Goal: Task Accomplishment & Management: Use online tool/utility

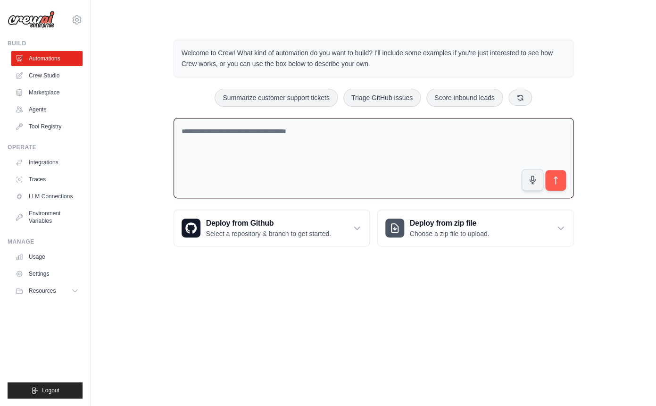
click at [200, 163] on textarea at bounding box center [374, 158] width 400 height 81
click at [50, 76] on link "Crew Studio" at bounding box center [47, 75] width 71 height 15
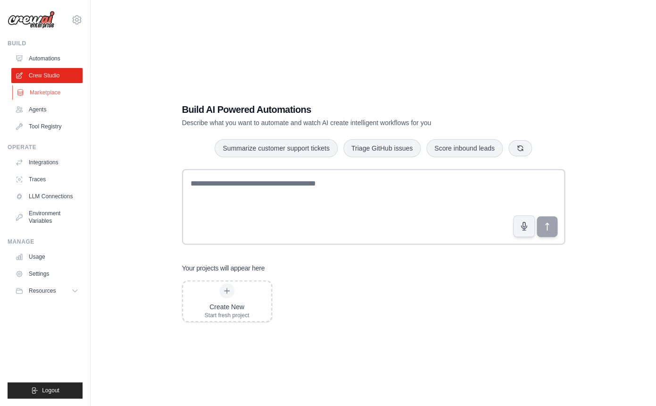
click at [54, 96] on link "Marketplace" at bounding box center [47, 92] width 71 height 15
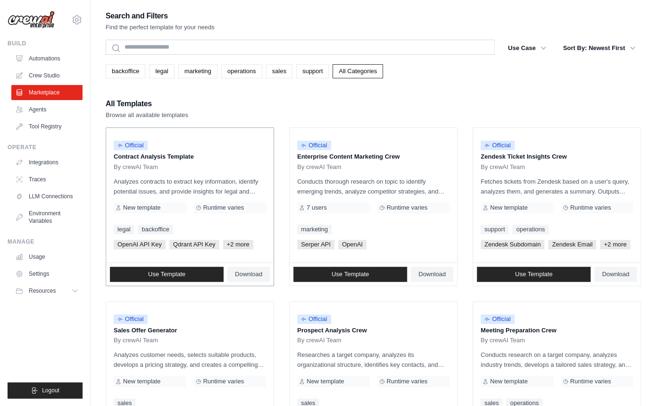
click at [200, 179] on p "Analyzes contracts to extract key information, identify potential issues, and p…" at bounding box center [190, 186] width 152 height 20
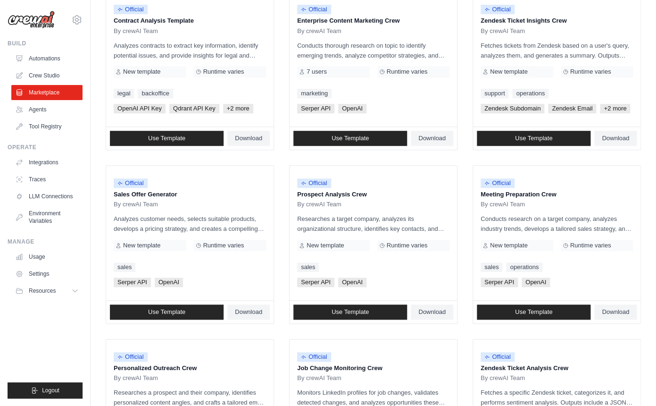
scroll to position [139, 0]
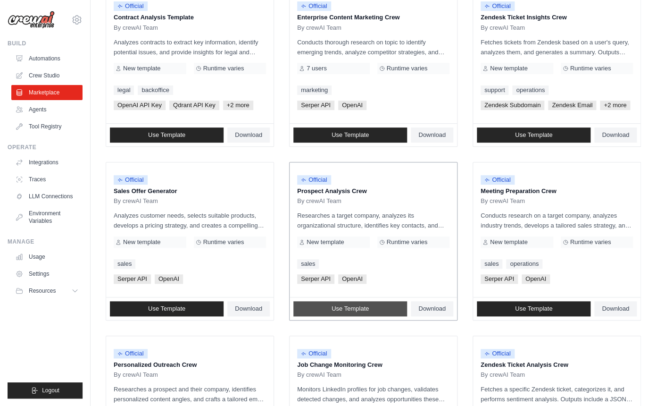
click at [363, 316] on link "Use Template" at bounding box center [350, 308] width 114 height 15
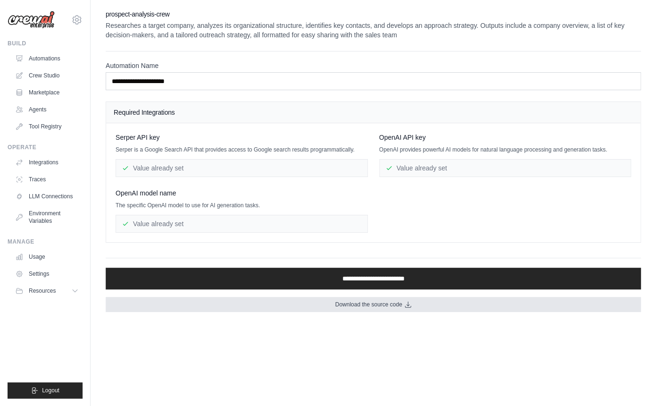
click at [376, 308] on span "Download the source code" at bounding box center [368, 304] width 67 height 8
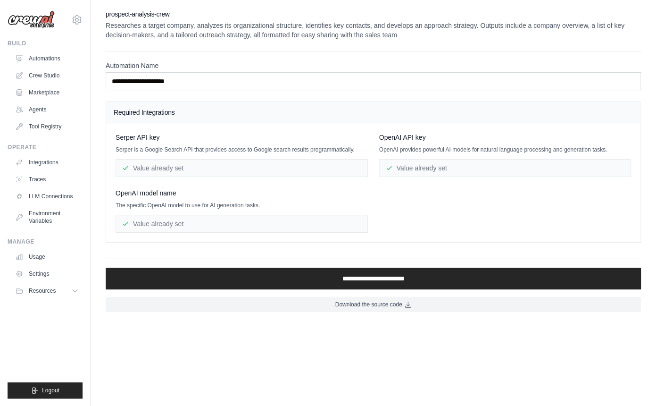
click at [540, 226] on div "Serper API key Serper is a Google Search API that provides access to Google sea…" at bounding box center [374, 183] width 516 height 100
click at [43, 92] on link "Marketplace" at bounding box center [47, 92] width 71 height 15
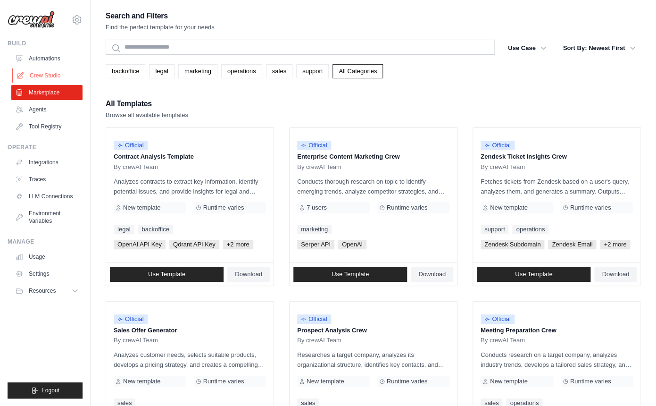
click at [59, 69] on link "Crew Studio" at bounding box center [47, 75] width 71 height 15
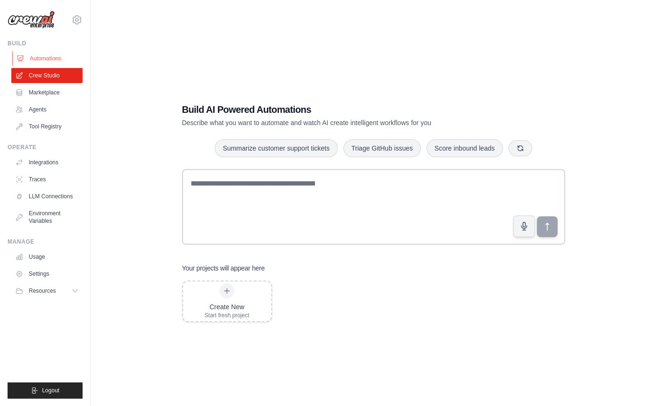
click at [40, 52] on link "Automations" at bounding box center [47, 58] width 71 height 15
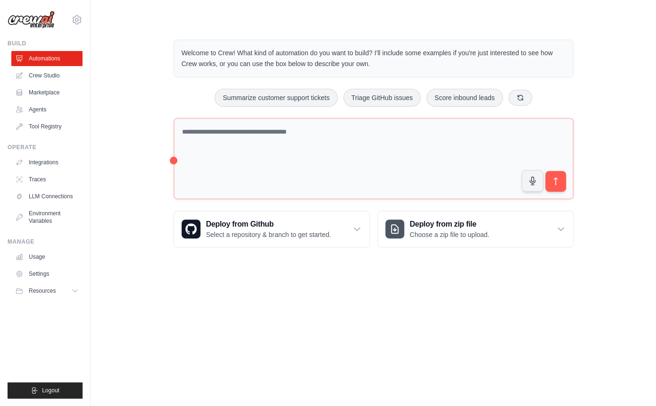
click at [54, 100] on ul "Automations Crew Studio Marketplace Agents Tool Registry" at bounding box center [46, 92] width 71 height 83
click at [41, 95] on link "Marketplace" at bounding box center [47, 92] width 71 height 15
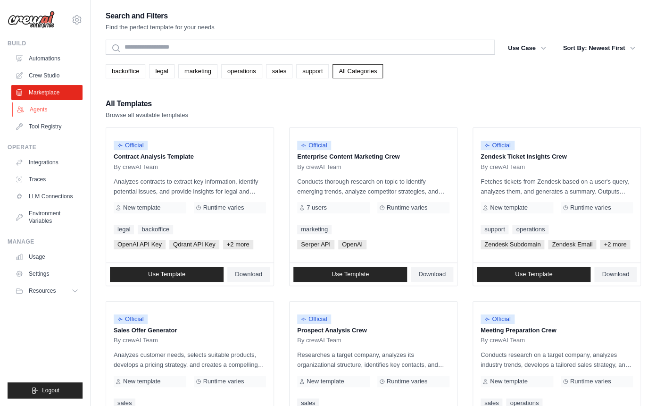
click at [43, 107] on link "Agents" at bounding box center [47, 109] width 71 height 15
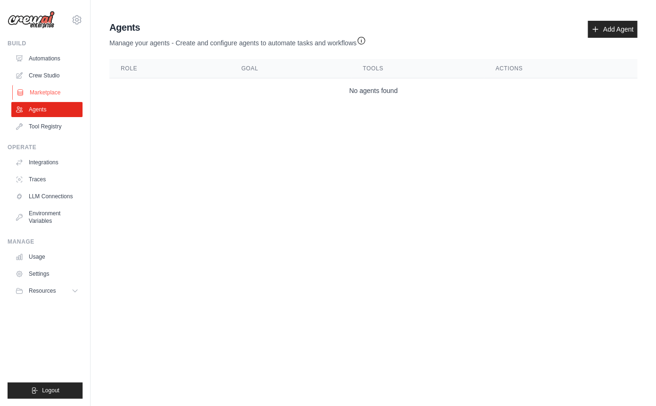
click at [53, 95] on link "Marketplace" at bounding box center [47, 92] width 71 height 15
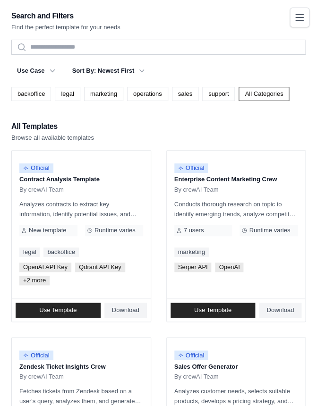
click at [192, 101] on div "backoffice legal marketing operations sales support All Categories" at bounding box center [158, 94] width 294 height 14
click at [147, 142] on div "All Templates Browse all available templates" at bounding box center [158, 131] width 294 height 23
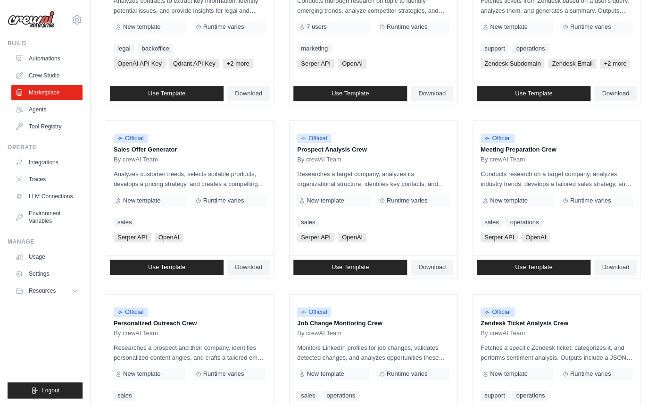
scroll to position [190, 0]
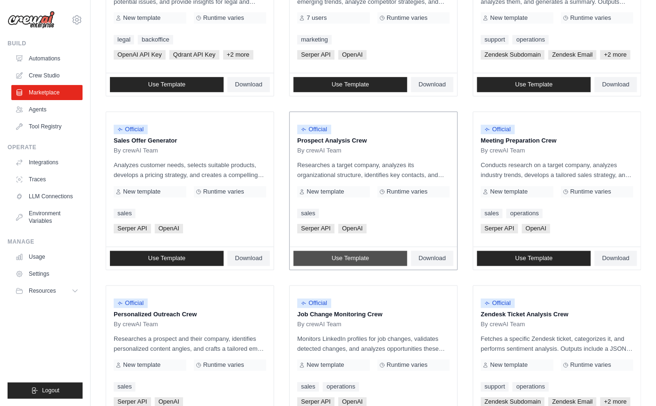
click at [365, 262] on span "Use Template" at bounding box center [350, 258] width 37 height 8
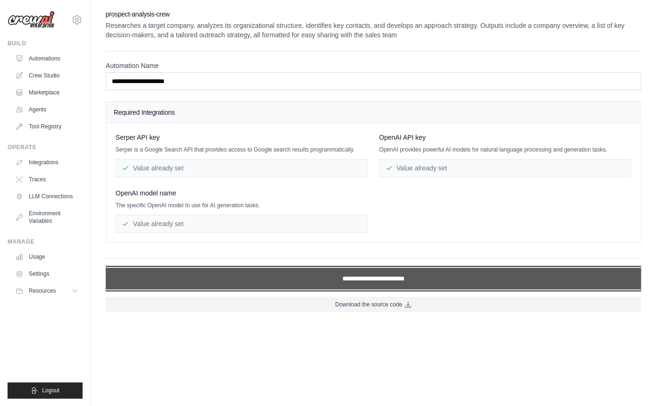
click at [300, 283] on input "**********" at bounding box center [373, 278] width 535 height 22
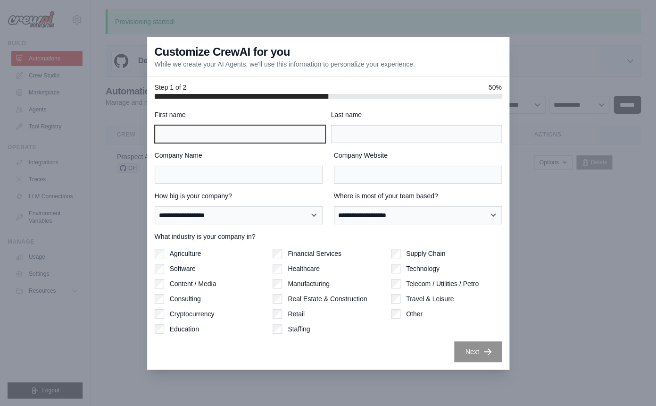
click at [186, 140] on input "First name" at bounding box center [240, 134] width 171 height 18
type input "********"
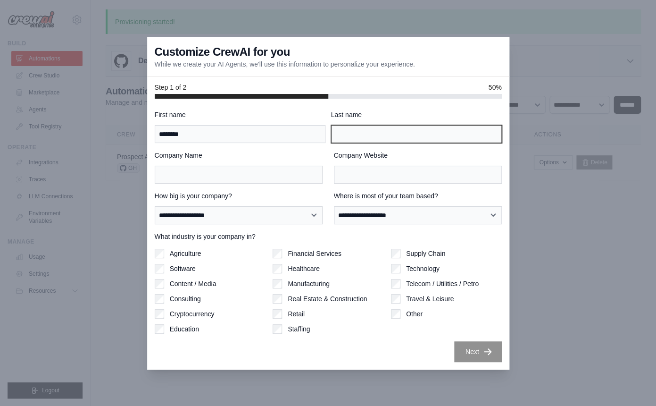
click at [338, 139] on input "Last name" at bounding box center [416, 134] width 171 height 18
type input "**"
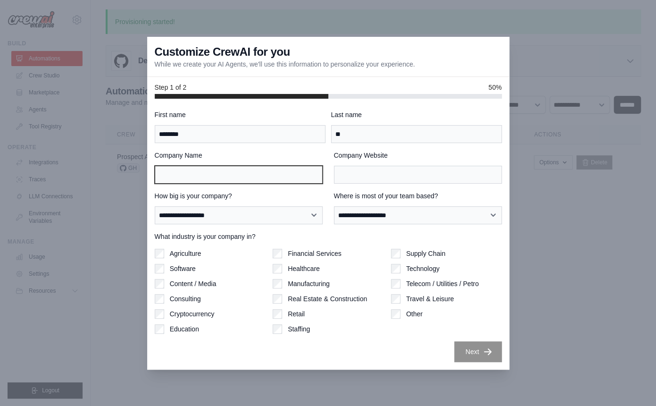
click at [270, 172] on input "Company Name" at bounding box center [239, 175] width 168 height 18
type input "*"
type input "****"
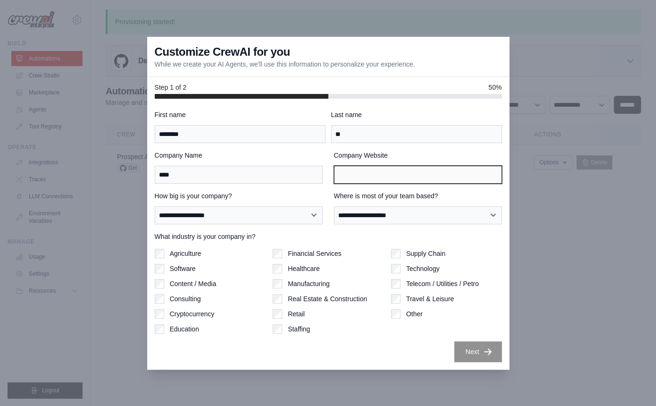
click at [411, 180] on input "Company Website" at bounding box center [418, 175] width 168 height 18
type input "*****"
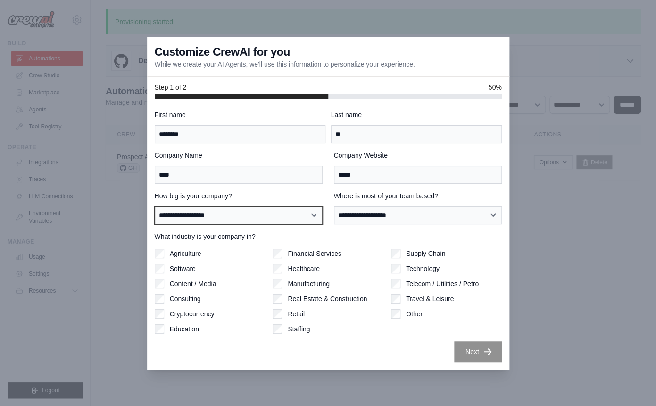
select select "**********"
click option "**********" at bounding box center [0, 0] width 0 height 0
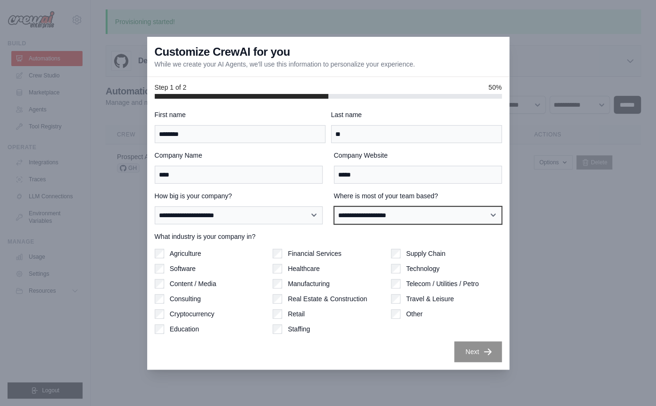
select select "**********"
click option "**********" at bounding box center [0, 0] width 0 height 0
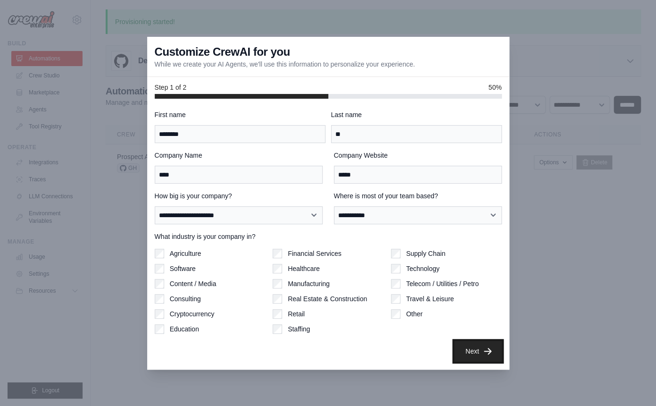
click at [483, 347] on button "Next" at bounding box center [478, 351] width 48 height 21
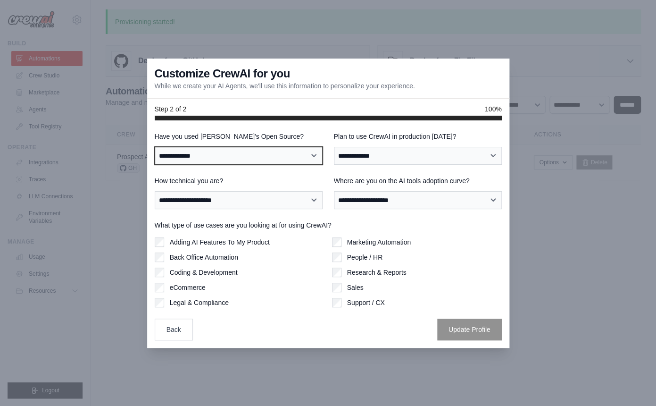
select select "**"
click option "**" at bounding box center [0, 0] width 0 height 0
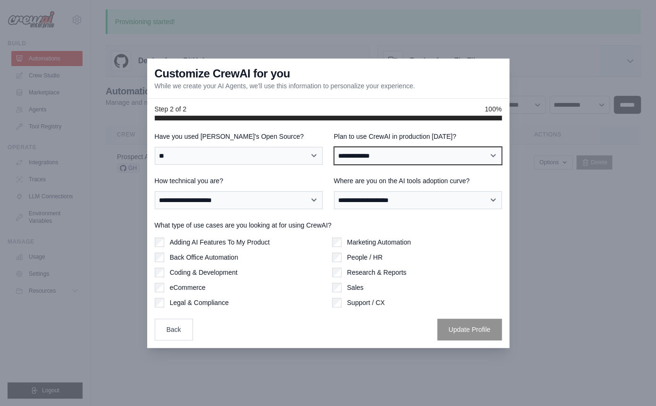
select select "*****"
click option "**" at bounding box center [0, 0] width 0 height 0
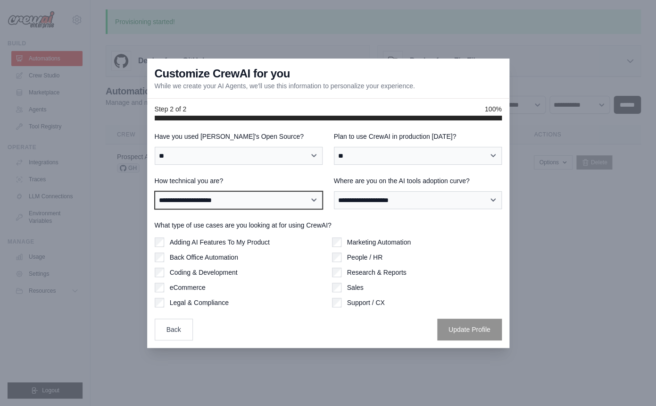
select select "**********"
click option "**********" at bounding box center [0, 0] width 0 height 0
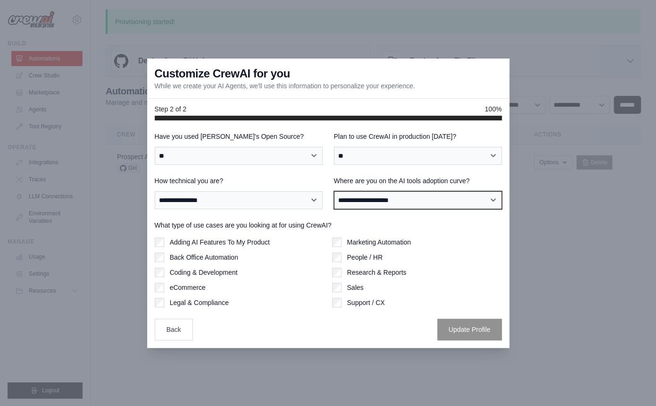
click at [371, 200] on select "**********" at bounding box center [418, 200] width 168 height 18
select select "**********"
click option "**********" at bounding box center [0, 0] width 0 height 0
click at [262, 241] on label "Adding AI Features To My Product" at bounding box center [220, 241] width 100 height 9
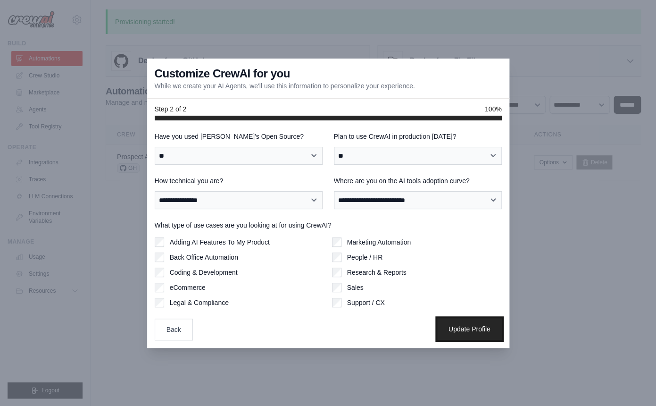
click at [465, 331] on button "Update Profile" at bounding box center [469, 329] width 65 height 22
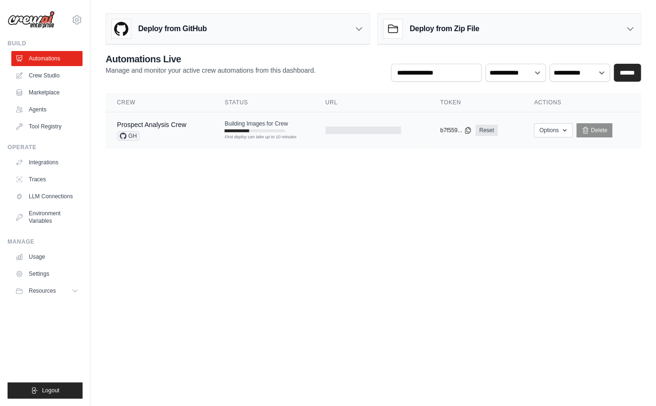
click at [420, 134] on td at bounding box center [371, 130] width 115 height 36
click at [226, 134] on div "First deploy can take up to 10 minutes" at bounding box center [255, 137] width 60 height 7
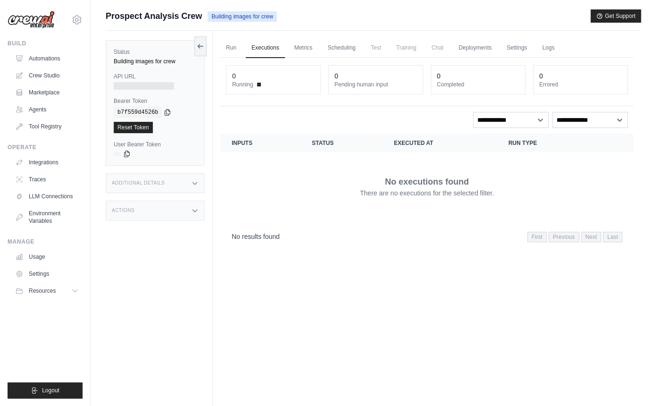
click at [462, 212] on div "No executions found There are no executions for the selected filter." at bounding box center [427, 186] width 391 height 53
click at [376, 181] on div "No executions found There are no executions for the selected filter." at bounding box center [427, 186] width 391 height 53
click at [55, 66] on link "Automations" at bounding box center [47, 58] width 71 height 15
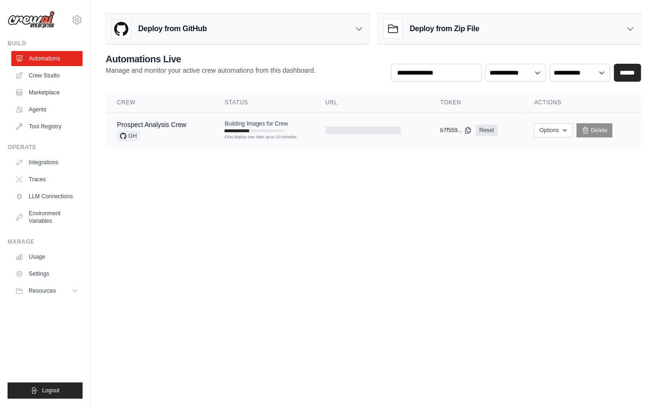
click at [225, 141] on div "First deploy can take up to 10 minutes" at bounding box center [255, 137] width 60 height 7
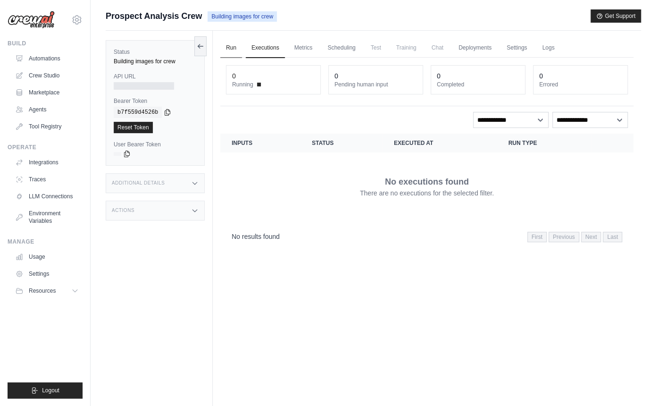
click at [231, 45] on link "Run" at bounding box center [231, 48] width 22 height 20
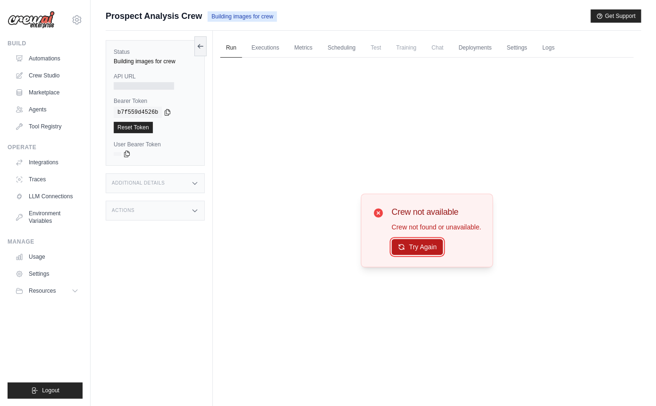
click at [408, 250] on button "Try Again" at bounding box center [417, 247] width 51 height 16
click at [275, 50] on link "Executions" at bounding box center [265, 48] width 39 height 20
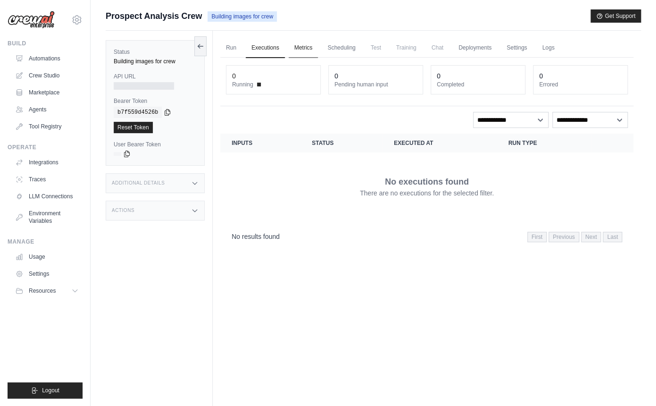
click at [312, 50] on link "Metrics" at bounding box center [304, 48] width 30 height 20
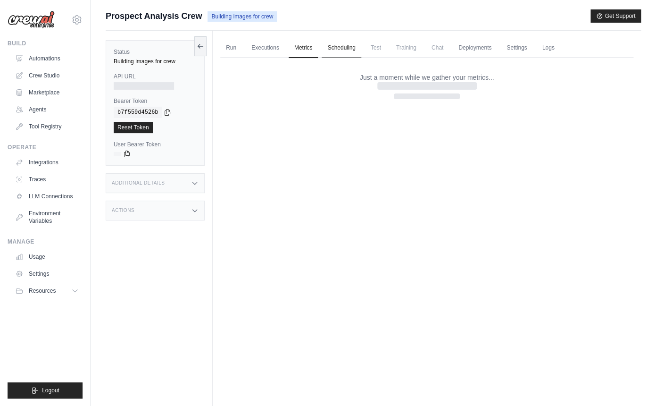
click at [344, 50] on link "Scheduling" at bounding box center [341, 48] width 39 height 20
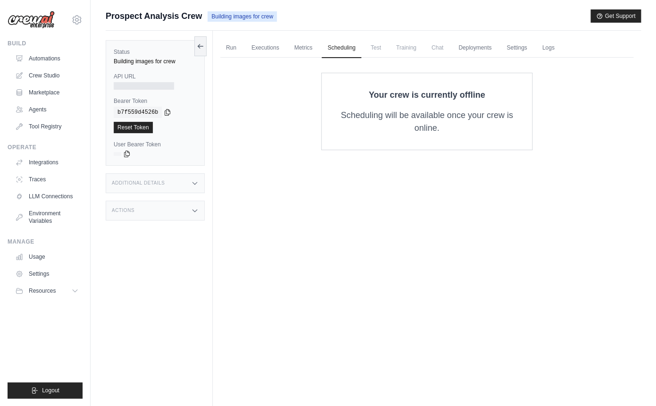
click at [387, 50] on span "Test" at bounding box center [376, 47] width 22 height 19
click at [41, 82] on link "Crew Studio" at bounding box center [47, 75] width 71 height 15
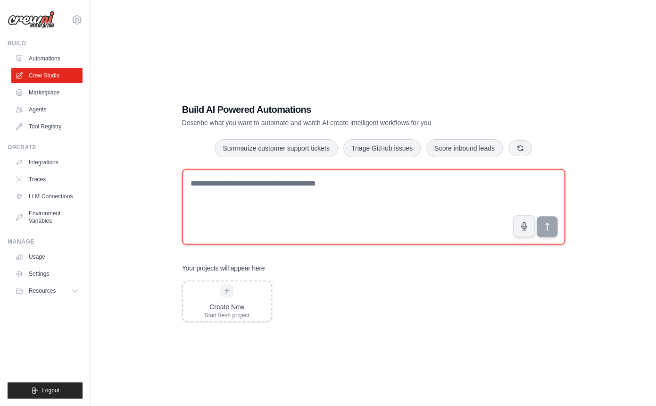
click at [242, 203] on textarea at bounding box center [373, 206] width 383 height 75
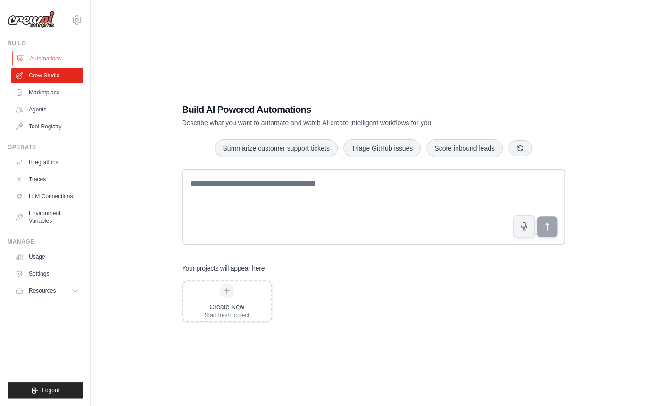
click at [33, 60] on link "Automations" at bounding box center [47, 58] width 71 height 15
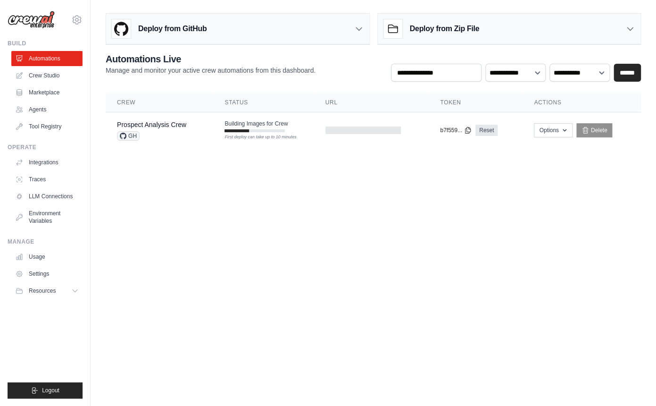
click at [242, 67] on p "Manage and monitor your active crew automations from this dashboard." at bounding box center [211, 70] width 210 height 9
click at [235, 216] on body "[PERSON_NAME][EMAIL_ADDRESS][PERSON_NAME][DOMAIN_NAME] Settings Build Automatio…" at bounding box center [328, 203] width 656 height 406
drag, startPoint x: 235, startPoint y: 216, endPoint x: 283, endPoint y: 10, distance: 211.2
click at [283, 10] on body "kyle.wu.cstech@gmail.com Settings Build Automations Crew Studio" at bounding box center [328, 203] width 656 height 406
click at [292, 205] on body "kyle.wu.cstech@gmail.com Settings Build Automations Crew Studio" at bounding box center [328, 203] width 656 height 406
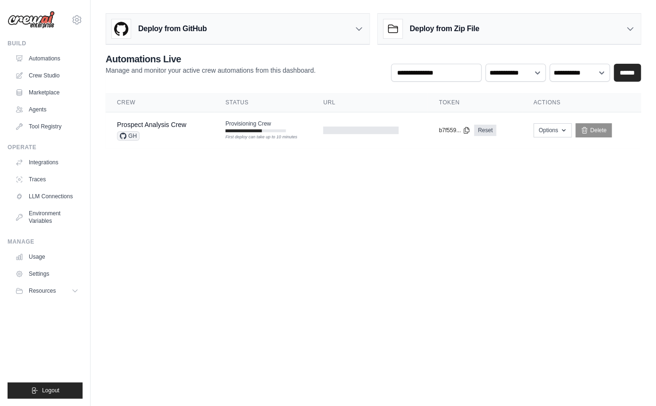
click at [194, 168] on main "Deploy from GitHub Deploy your project directly from GitHub. Select a repositor…" at bounding box center [374, 84] width 566 height 169
click at [553, 131] on button "Options" at bounding box center [552, 130] width 38 height 14
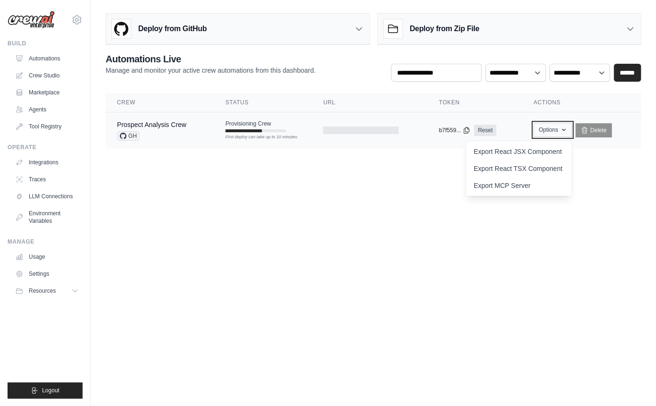
click at [553, 131] on button "Options" at bounding box center [552, 130] width 38 height 14
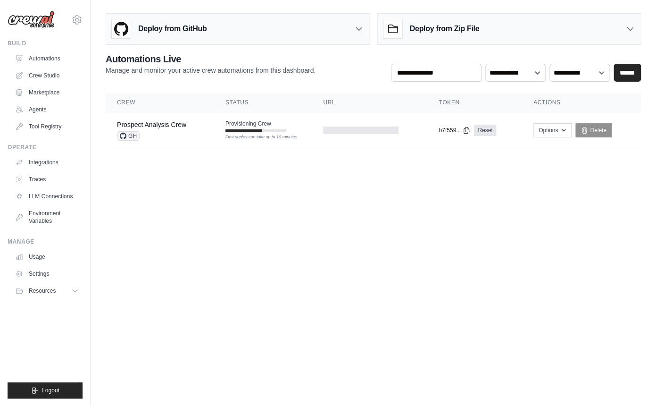
click at [433, 203] on body "[PERSON_NAME][EMAIL_ADDRESS][PERSON_NAME][DOMAIN_NAME] Settings Build Automatio…" at bounding box center [328, 203] width 656 height 406
click at [158, 128] on link "Prospect Analysis Crew" at bounding box center [151, 125] width 69 height 8
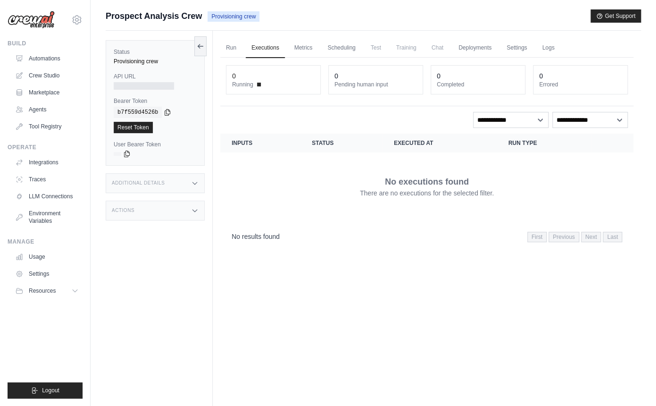
click at [330, 175] on div "No executions found There are no executions for the selected filter." at bounding box center [427, 186] width 391 height 53
click at [228, 51] on link "Run" at bounding box center [231, 48] width 22 height 20
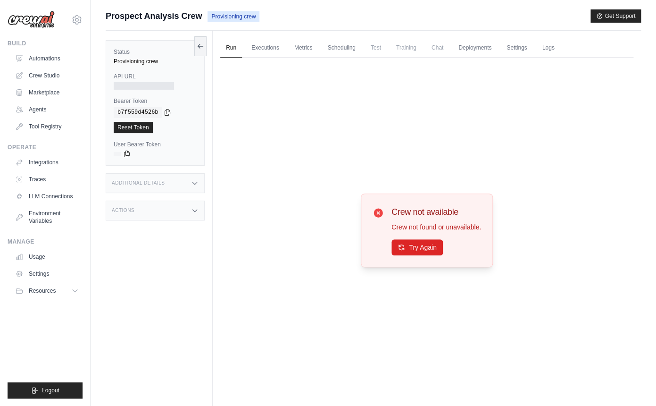
click at [200, 251] on div "Status Provisioning crew API URL Bearer Token copied b7f559d4526b Reset Token U…" at bounding box center [159, 234] width 107 height 406
click at [50, 72] on link "Crew Studio" at bounding box center [47, 75] width 71 height 15
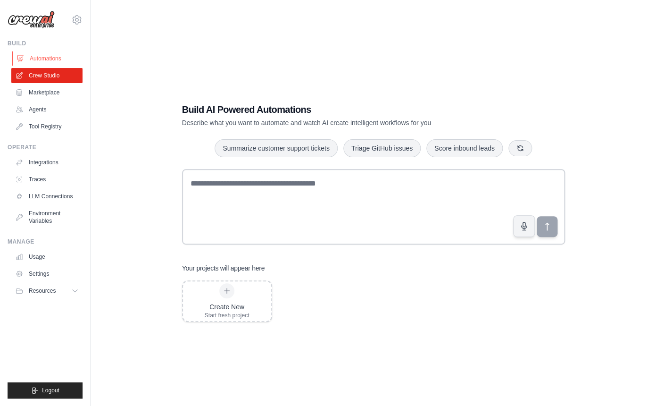
click at [53, 56] on link "Automations" at bounding box center [47, 58] width 71 height 15
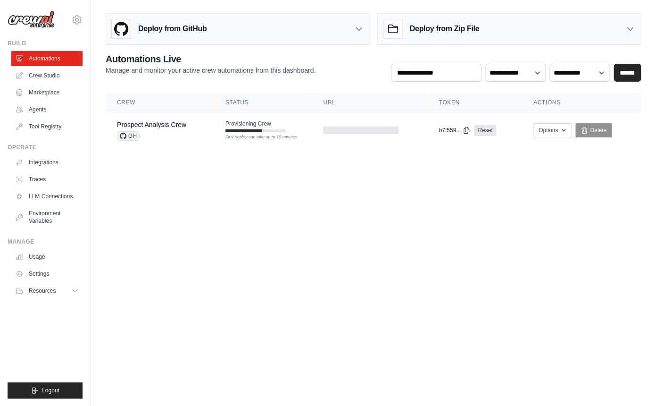
click at [275, 212] on body "[PERSON_NAME][EMAIL_ADDRESS][PERSON_NAME][DOMAIN_NAME] Settings Build Automatio…" at bounding box center [328, 203] width 656 height 406
click at [268, 61] on h2 "Automations Live" at bounding box center [211, 58] width 210 height 13
click at [214, 151] on main "Deploy from GitHub Deploy your project directly from GitHub. Select a repositor…" at bounding box center [374, 84] width 566 height 169
click at [305, 166] on main "Deploy from GitHub Deploy your project directly from GitHub. Select a repositor…" at bounding box center [374, 84] width 566 height 169
click at [525, 31] on div "Deploy from Zip File" at bounding box center [509, 29] width 263 height 31
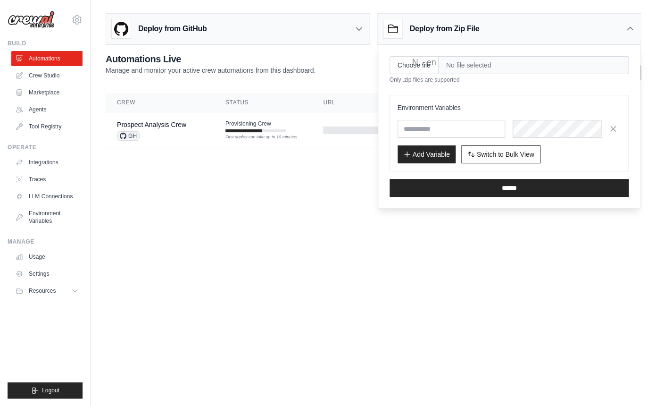
click at [525, 31] on div "Deploy from Zip File" at bounding box center [509, 29] width 263 height 31
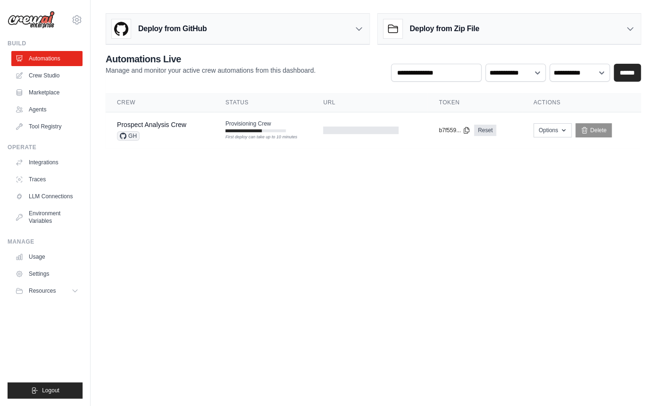
click at [351, 24] on div "Deploy from GitHub" at bounding box center [237, 29] width 263 height 31
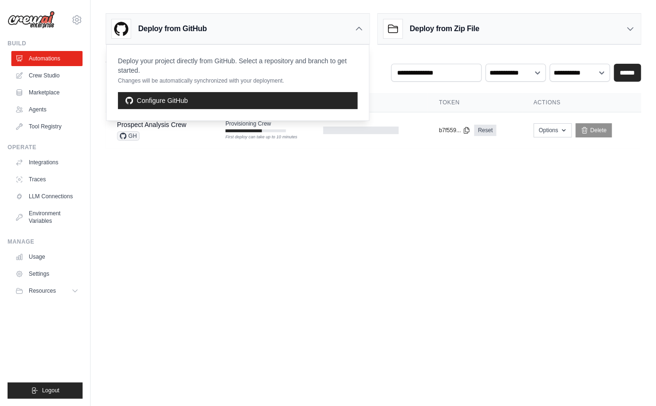
click at [351, 24] on div "Deploy from GitHub" at bounding box center [237, 29] width 263 height 31
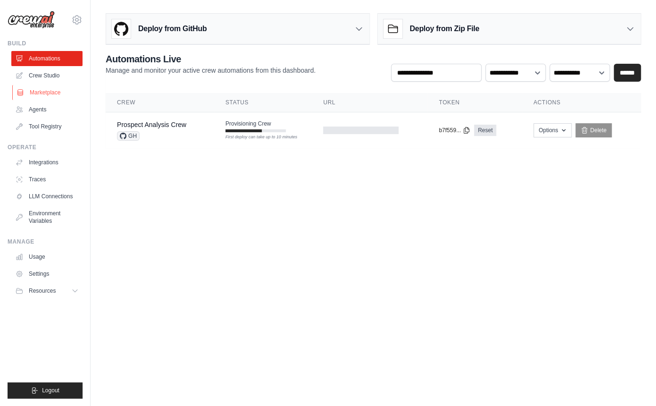
click at [54, 89] on link "Marketplace" at bounding box center [47, 92] width 71 height 15
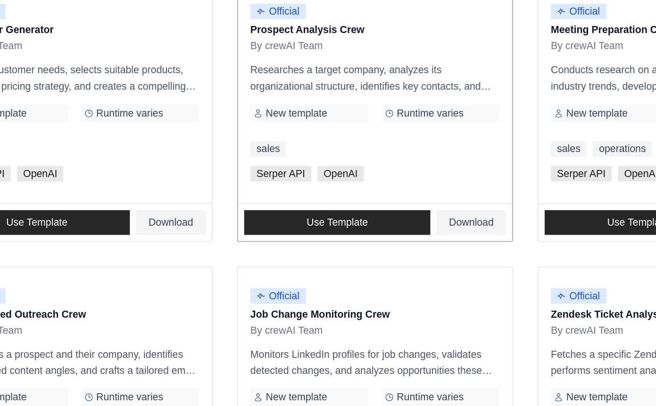
scroll to position [254, 0]
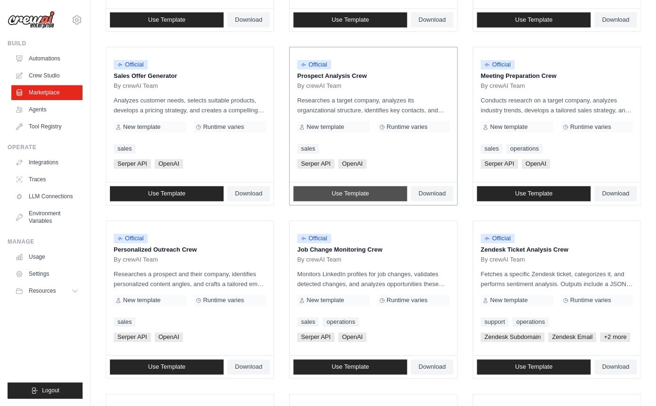
click at [366, 197] on span "Use Template" at bounding box center [350, 194] width 37 height 8
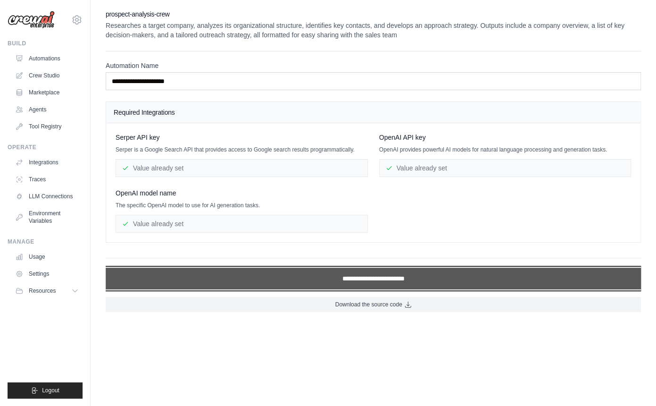
click at [382, 289] on input "**********" at bounding box center [373, 278] width 535 height 22
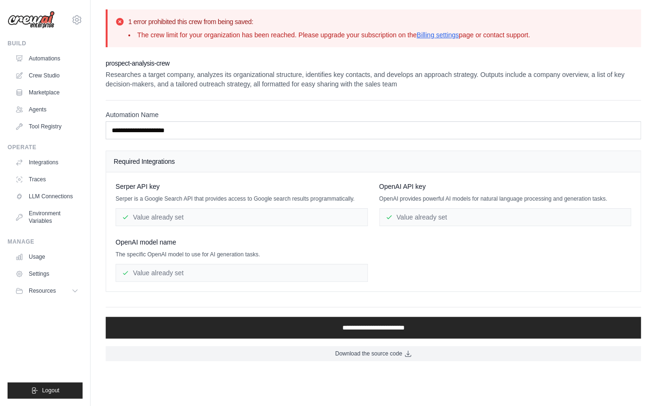
click at [266, 219] on div "Value already set" at bounding box center [242, 217] width 252 height 18
click at [402, 222] on div "Value already set" at bounding box center [505, 217] width 252 height 18
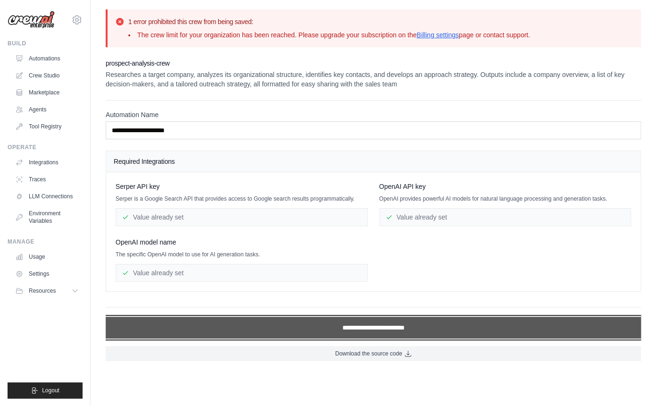
click at [337, 331] on input "**********" at bounding box center [373, 328] width 535 height 22
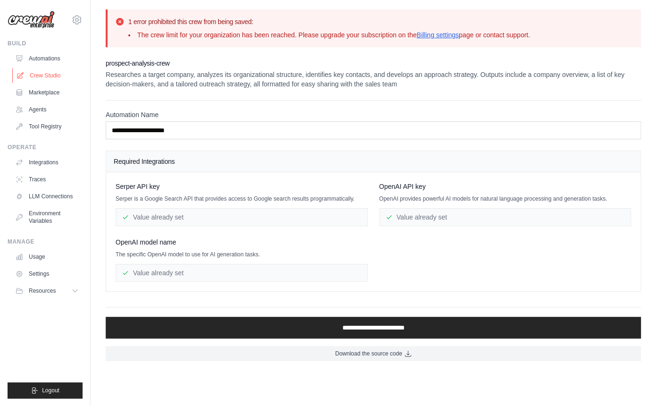
click at [48, 77] on link "Crew Studio" at bounding box center [47, 75] width 71 height 15
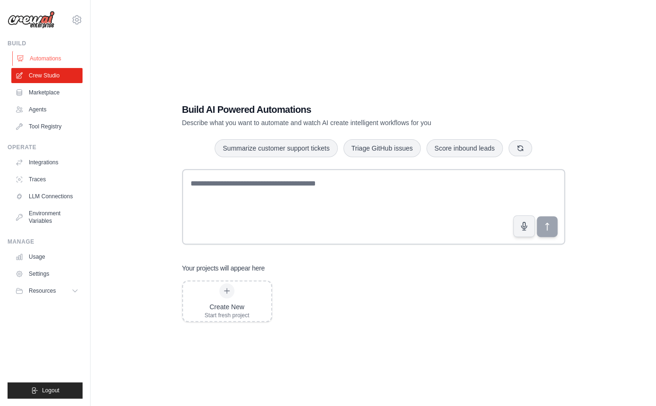
click at [49, 61] on link "Automations" at bounding box center [47, 58] width 71 height 15
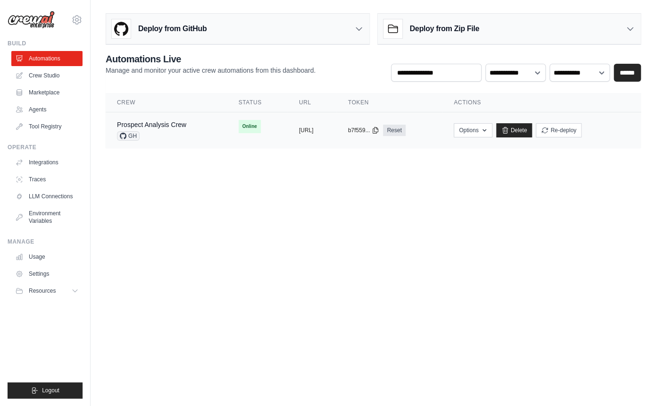
click at [231, 134] on td "Online" at bounding box center [257, 126] width 60 height 28
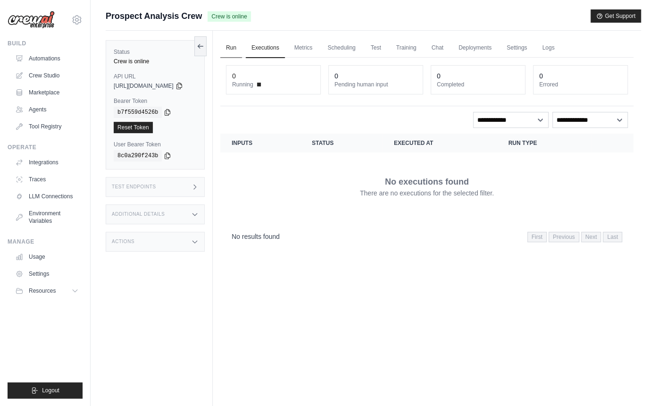
click at [242, 45] on link "Run" at bounding box center [231, 48] width 22 height 20
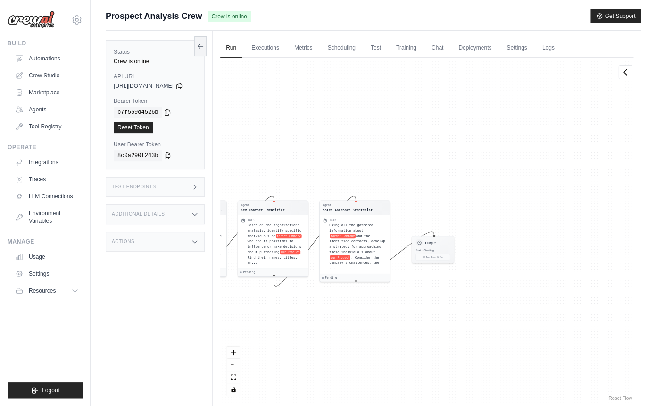
drag, startPoint x: 399, startPoint y: 293, endPoint x: 101, endPoint y: 306, distance: 297.9
click at [220, 306] on div "Agent Company Research Specialist Task Conduct thorough research on target Comp…" at bounding box center [426, 230] width 413 height 345
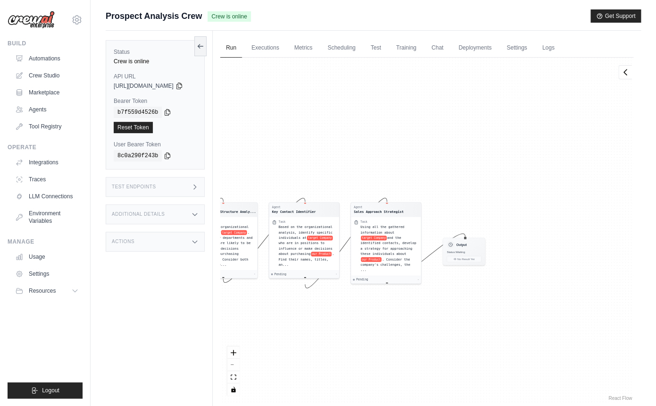
drag, startPoint x: 304, startPoint y: 308, endPoint x: 533, endPoint y: 305, distance: 229.7
click at [534, 305] on div "Agent Company Research Specialist Task Conduct thorough research on target Comp…" at bounding box center [426, 230] width 413 height 345
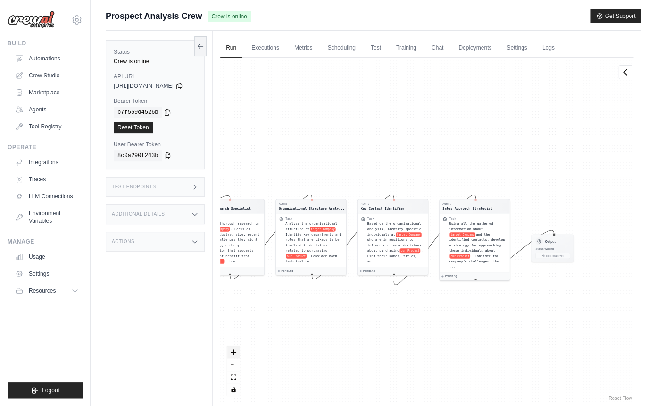
click at [236, 354] on icon "zoom in" at bounding box center [234, 352] width 6 height 6
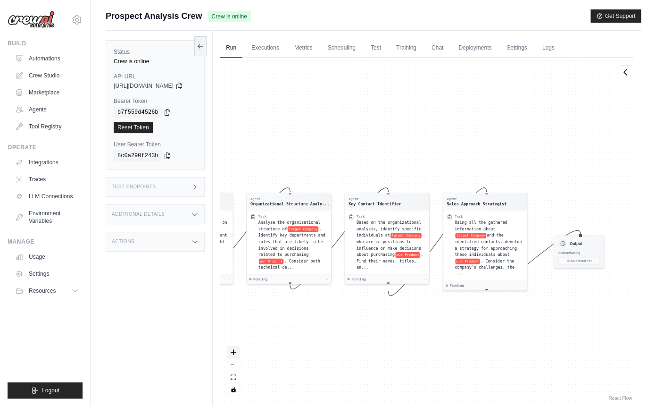
click at [236, 354] on icon "zoom in" at bounding box center [234, 352] width 6 height 6
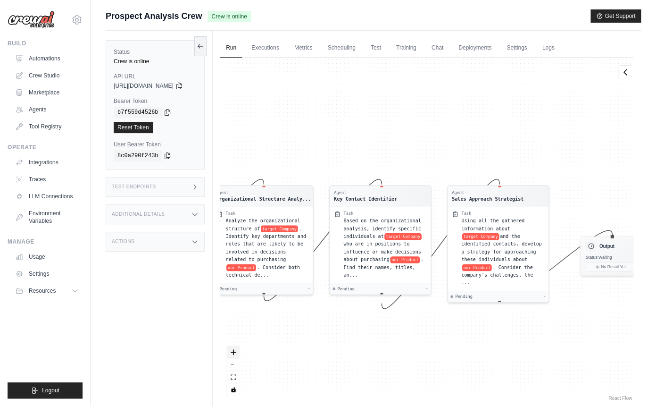
click at [236, 354] on icon "zoom in" at bounding box center [234, 352] width 6 height 6
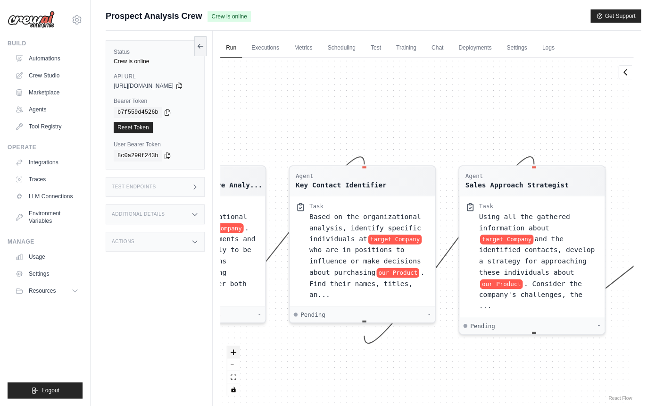
click at [236, 354] on icon "zoom in" at bounding box center [234, 352] width 6 height 6
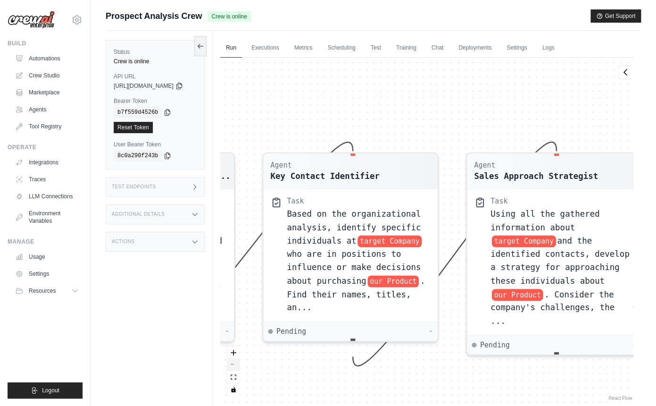
click at [240, 365] on button "zoom out" at bounding box center [233, 364] width 12 height 12
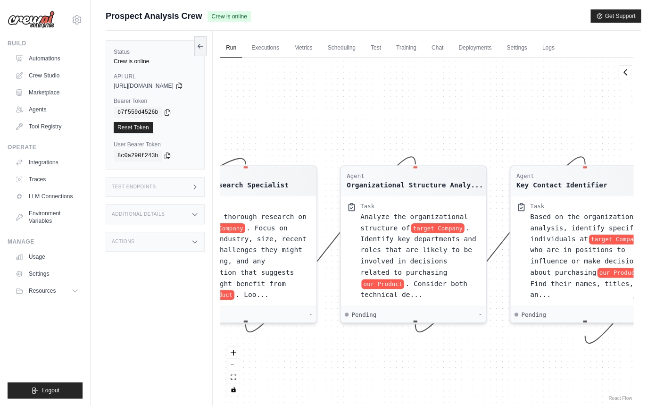
drag, startPoint x: 324, startPoint y: 133, endPoint x: 630, endPoint y: 133, distance: 306.6
click at [630, 133] on div "Agent Company Research Specialist Task Conduct thorough research on target Comp…" at bounding box center [426, 230] width 413 height 345
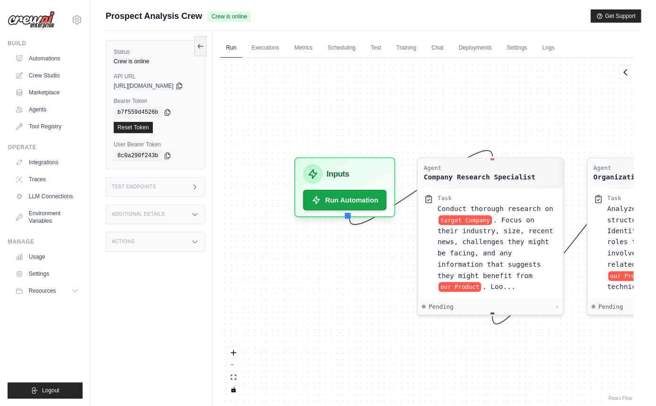
drag, startPoint x: 362, startPoint y: 144, endPoint x: 523, endPoint y: 137, distance: 161.0
click at [523, 137] on div "Agent Company Research Specialist Task Conduct thorough research on target Comp…" at bounding box center [426, 230] width 413 height 345
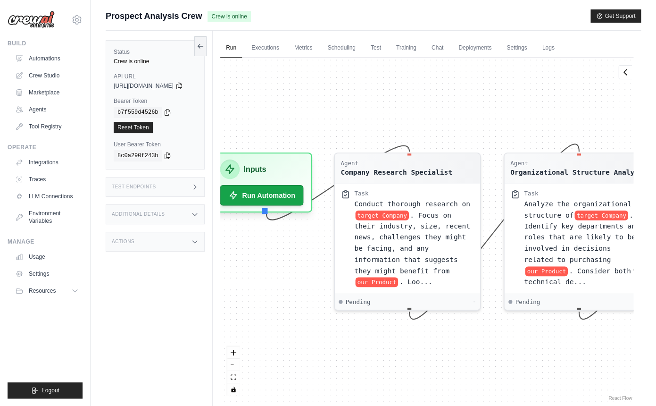
drag, startPoint x: 523, startPoint y: 137, endPoint x: 440, endPoint y: 132, distance: 83.6
click at [440, 132] on div "Agent Company Research Specialist Task Conduct thorough research on target Comp…" at bounding box center [426, 230] width 413 height 345
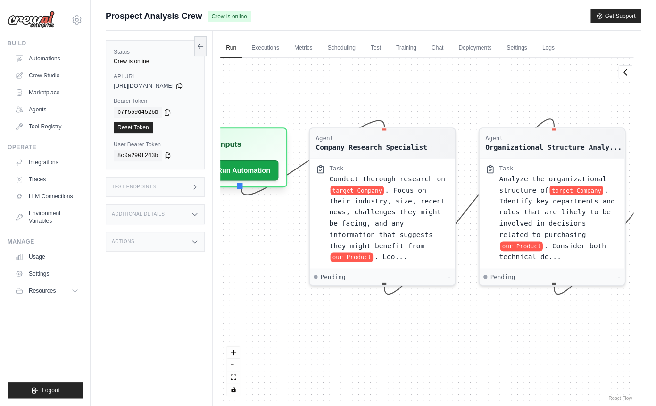
drag, startPoint x: 527, startPoint y: 133, endPoint x: 501, endPoint y: 108, distance: 36.0
click at [501, 108] on div "Agent Company Research Specialist Task Conduct thorough research on target Comp…" at bounding box center [426, 230] width 413 height 345
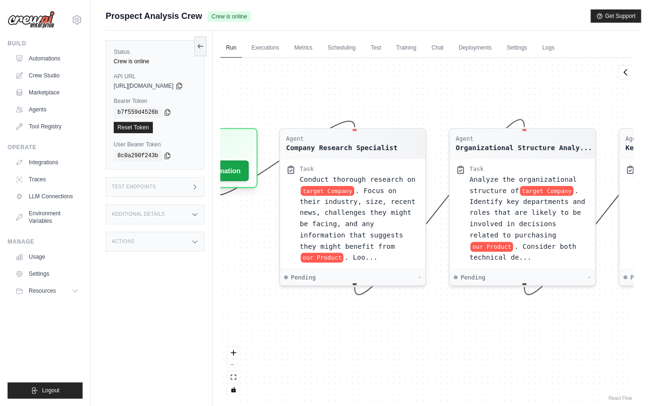
drag, startPoint x: 536, startPoint y: 104, endPoint x: 413, endPoint y: 103, distance: 123.1
click at [413, 103] on div "Agent Company Research Specialist Task Conduct thorough research on target Comp…" at bounding box center [426, 230] width 413 height 345
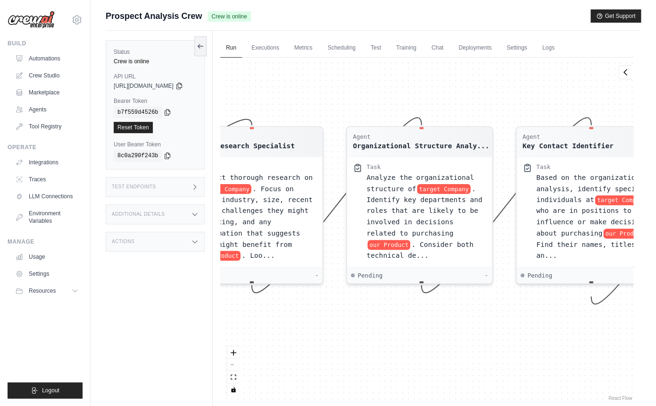
drag, startPoint x: 483, startPoint y: 109, endPoint x: 475, endPoint y: 109, distance: 8.0
click at [475, 109] on div "Agent Company Research Specialist Task Conduct thorough research on target Comp…" at bounding box center [426, 230] width 413 height 345
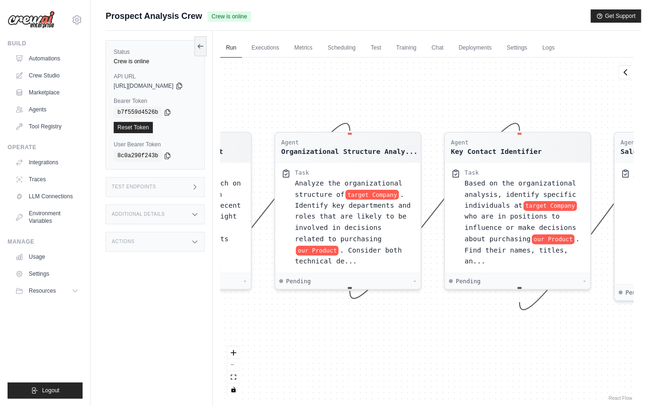
drag, startPoint x: 446, startPoint y: 92, endPoint x: 370, endPoint y: 97, distance: 76.2
click at [370, 97] on div "Agent Company Research Specialist Task Conduct thorough research on target Comp…" at bounding box center [426, 230] width 413 height 345
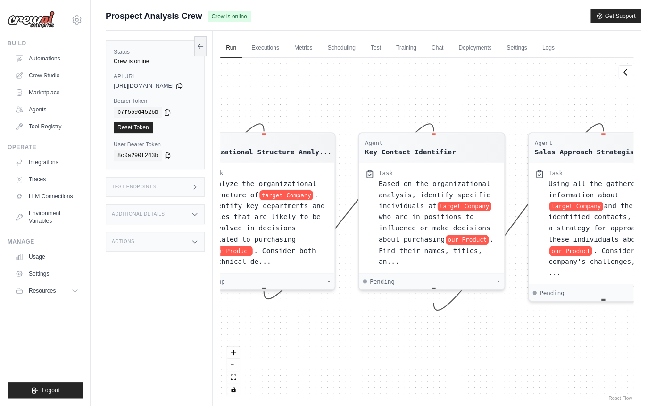
drag, startPoint x: 519, startPoint y: 111, endPoint x: 437, endPoint y: 111, distance: 81.6
click at [437, 111] on div "Agent Company Research Specialist Task Conduct thorough research on target Comp…" at bounding box center [426, 230] width 413 height 345
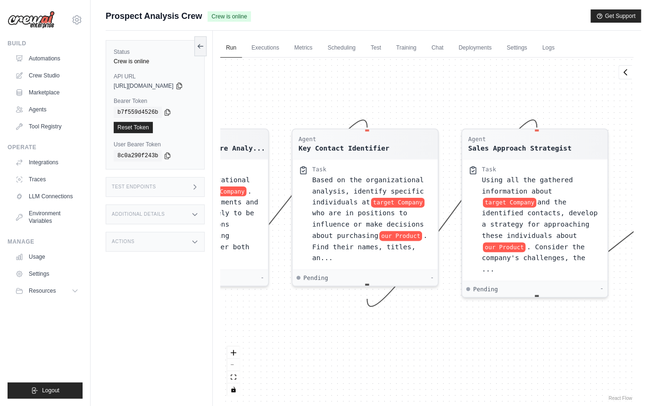
drag, startPoint x: 505, startPoint y: 117, endPoint x: 432, endPoint y: 112, distance: 73.8
click at [432, 112] on div "Agent Company Research Specialist Task Conduct thorough research on target Comp…" at bounding box center [426, 230] width 413 height 345
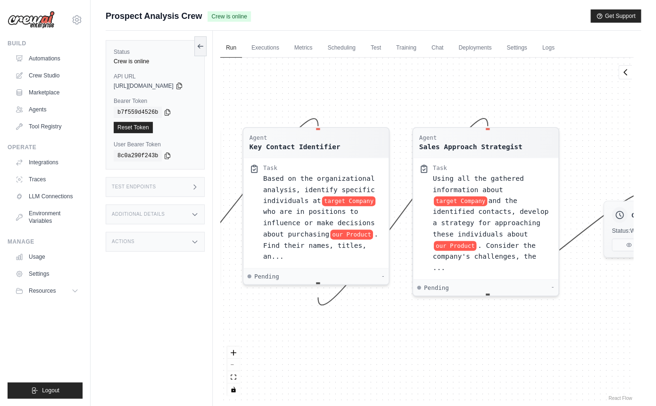
drag, startPoint x: 505, startPoint y: 112, endPoint x: 461, endPoint y: 113, distance: 43.9
click at [461, 113] on div "Agent Company Research Specialist Task Conduct thorough research on target Comp…" at bounding box center [426, 230] width 413 height 345
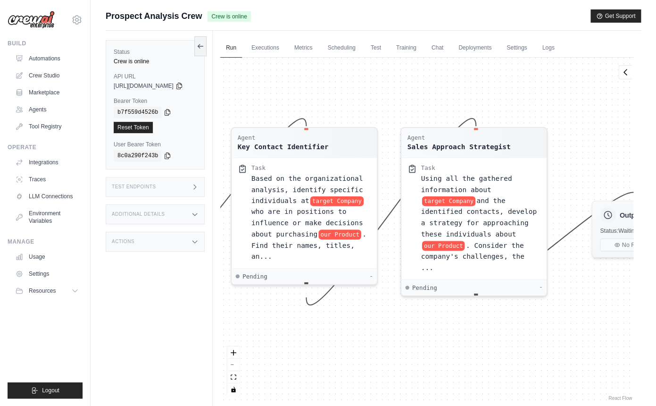
drag, startPoint x: 507, startPoint y: 115, endPoint x: 367, endPoint y: 96, distance: 141.4
click at [367, 96] on div "Agent Company Research Specialist Task Conduct thorough research on target Comp…" at bounding box center [426, 230] width 413 height 345
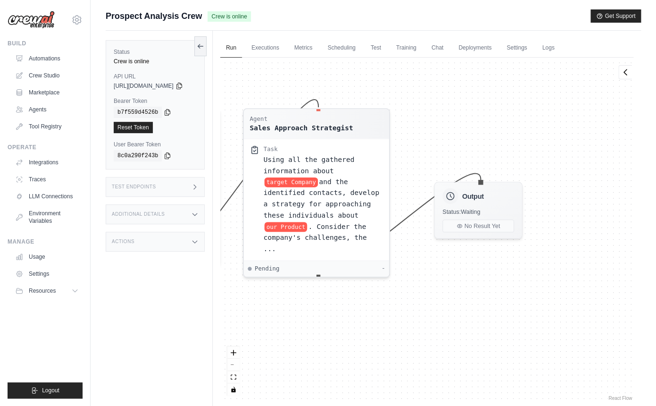
drag, startPoint x: 503, startPoint y: 130, endPoint x: 474, endPoint y: 129, distance: 29.3
click at [474, 129] on div "Agent Company Research Specialist Task Conduct thorough research on target Comp…" at bounding box center [426, 230] width 413 height 345
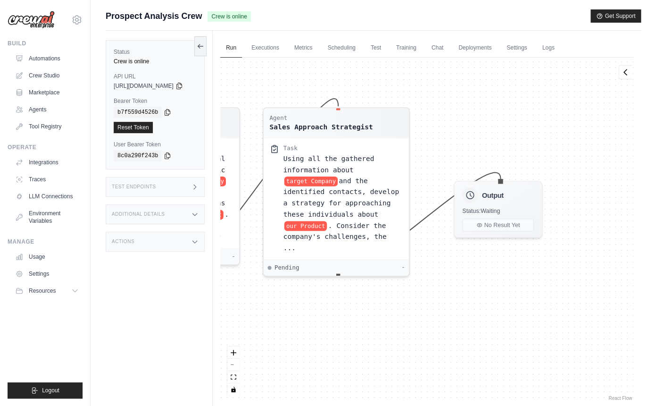
drag, startPoint x: 474, startPoint y: 129, endPoint x: 656, endPoint y: 137, distance: 182.7
click at [633, 137] on div "Agent Company Research Specialist Task Conduct thorough research on target Comp…" at bounding box center [426, 230] width 413 height 345
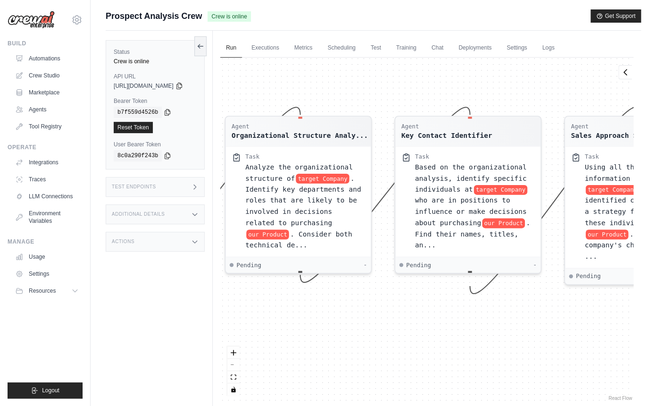
drag, startPoint x: 411, startPoint y: 100, endPoint x: 551, endPoint y: 100, distance: 140.6
click at [551, 100] on div "Agent Company Research Specialist Task Conduct thorough research on target Comp…" at bounding box center [426, 230] width 413 height 345
click at [204, 43] on icon at bounding box center [201, 46] width 8 height 8
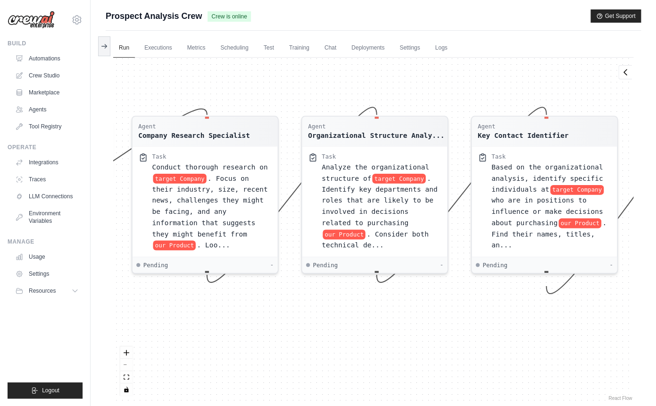
drag, startPoint x: 261, startPoint y: 85, endPoint x: 507, endPoint y: 89, distance: 245.8
click at [507, 89] on div "Agent Company Research Specialist Task Conduct thorough research on target Comp…" at bounding box center [373, 230] width 520 height 345
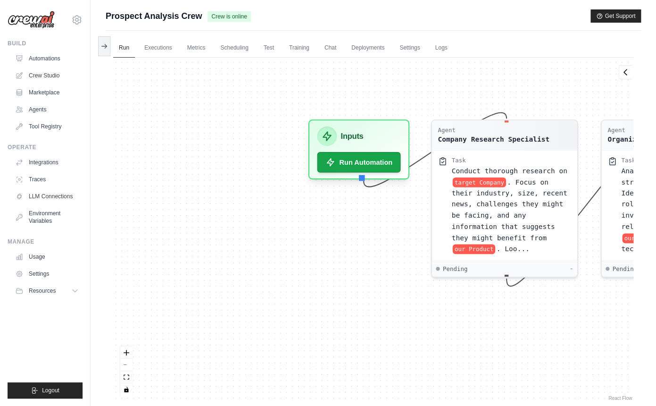
drag, startPoint x: 385, startPoint y: 86, endPoint x: 655, endPoint y: 88, distance: 269.8
click at [633, 88] on div "Agent Company Research Specialist Task Conduct thorough research on target Comp…" at bounding box center [373, 230] width 520 height 345
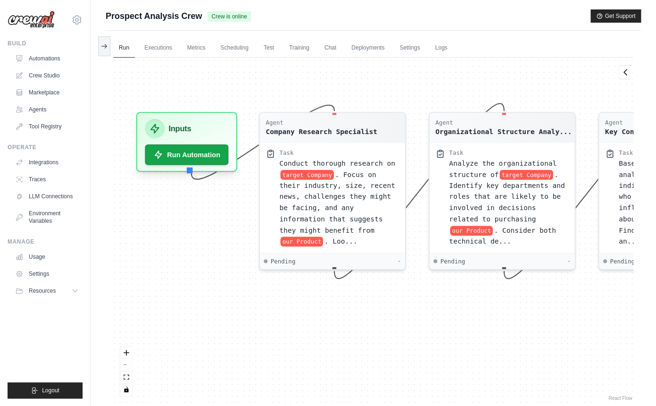
drag, startPoint x: 461, startPoint y: 100, endPoint x: 256, endPoint y: 91, distance: 205.4
click at [256, 91] on div "Agent Company Research Specialist Task Conduct thorough research on target Comp…" at bounding box center [373, 230] width 520 height 345
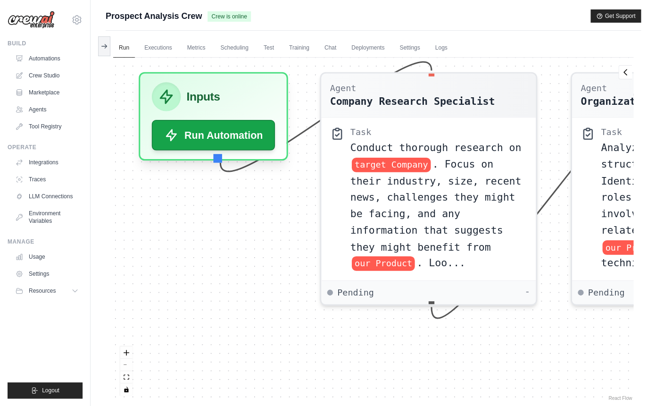
drag, startPoint x: 167, startPoint y: 212, endPoint x: 284, endPoint y: 283, distance: 137.8
click at [284, 283] on div "Agent Company Research Specialist Task Conduct thorough research on target Comp…" at bounding box center [373, 230] width 520 height 345
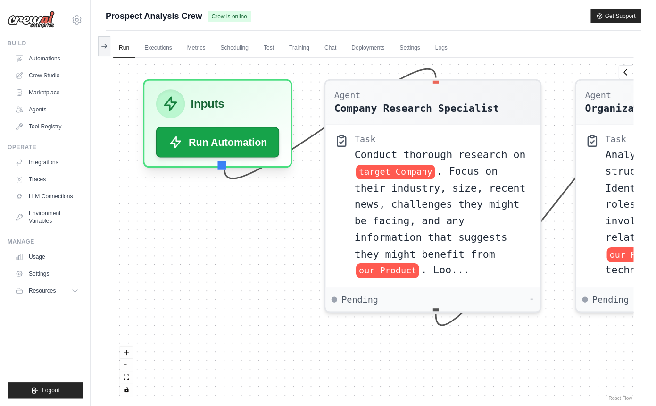
click at [284, 283] on div "Agent Company Research Specialist Task Conduct thorough research on target Comp…" at bounding box center [373, 230] width 520 height 345
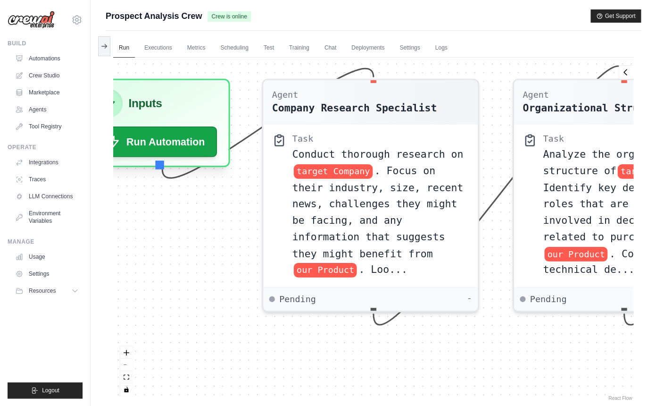
drag, startPoint x: 284, startPoint y: 283, endPoint x: 204, endPoint y: 292, distance: 81.1
click at [204, 292] on div "Agent Company Research Specialist Task Conduct thorough research on target Comp…" at bounding box center [373, 230] width 520 height 345
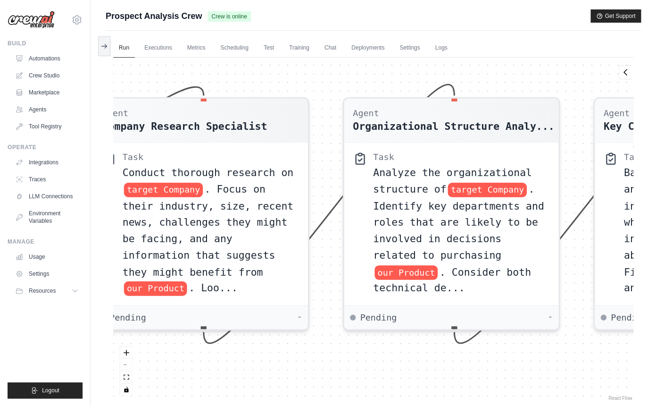
drag, startPoint x: 527, startPoint y: 334, endPoint x: 358, endPoint y: 343, distance: 168.6
click at [358, 343] on div "Agent Company Research Specialist Task Conduct thorough research on target Comp…" at bounding box center [373, 230] width 520 height 345
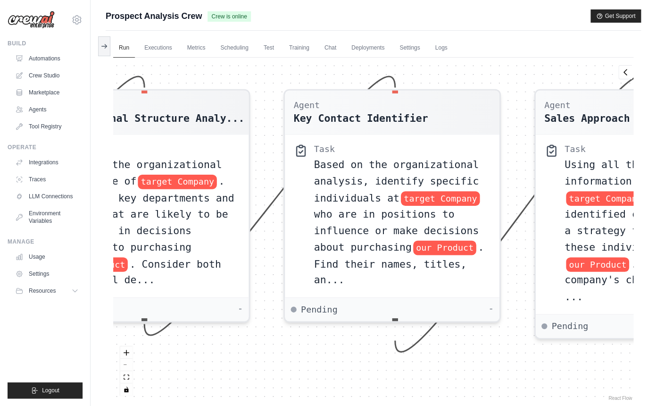
drag, startPoint x: 498, startPoint y: 359, endPoint x: 206, endPoint y: 353, distance: 291.6
click at [206, 353] on div "Agent Company Research Specialist Task Conduct thorough research on target Comp…" at bounding box center [373, 230] width 520 height 345
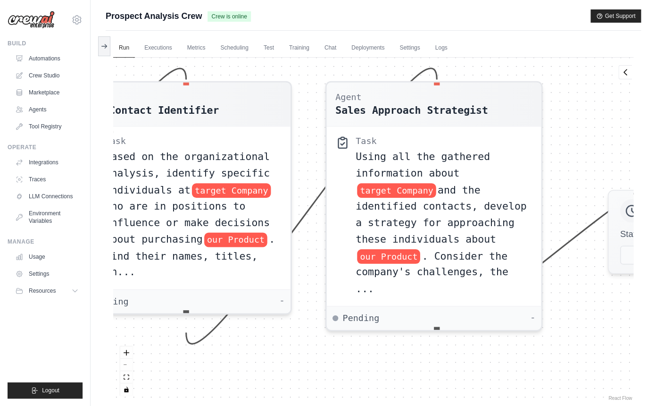
drag, startPoint x: 508, startPoint y: 384, endPoint x: 299, endPoint y: 376, distance: 209.6
click at [299, 376] on div "Agent Company Research Specialist Task Conduct thorough research on target Comp…" at bounding box center [373, 230] width 520 height 345
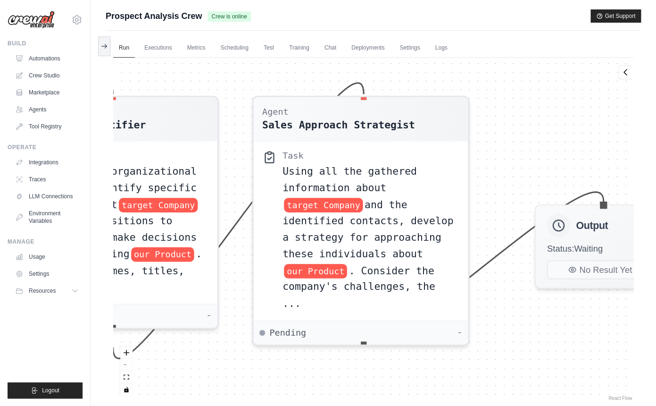
drag, startPoint x: 517, startPoint y: 377, endPoint x: 443, endPoint y: 392, distance: 75.0
click at [443, 392] on div "Agent Company Research Specialist Task Conduct thorough research on target Comp…" at bounding box center [373, 230] width 520 height 345
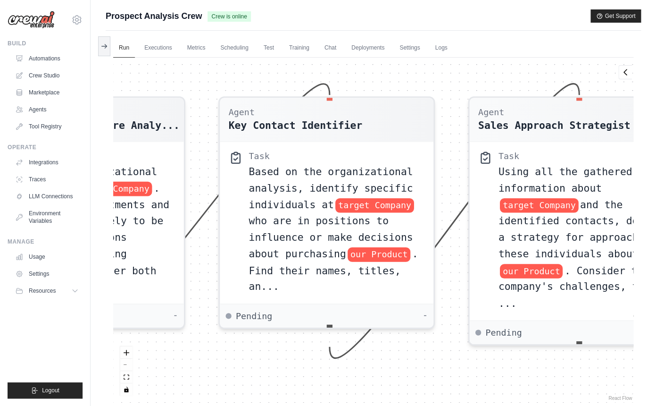
drag, startPoint x: 236, startPoint y: 272, endPoint x: 604, endPoint y: 264, distance: 367.5
click at [604, 264] on div "Agent Company Research Specialist Task Conduct thorough research on target Comp…" at bounding box center [373, 230] width 520 height 345
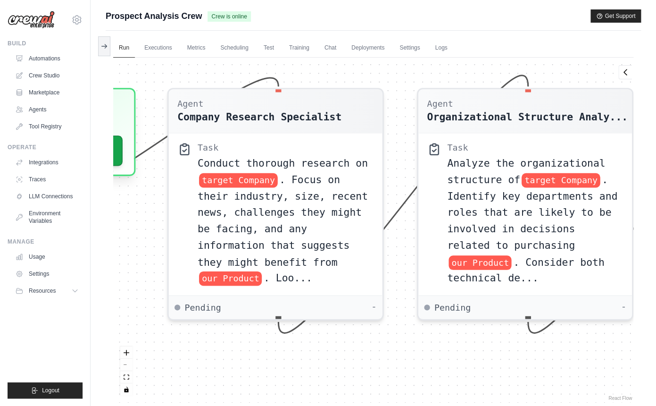
drag, startPoint x: 359, startPoint y: 229, endPoint x: 656, endPoint y: 230, distance: 296.7
click at [633, 230] on div "Agent Company Research Specialist Task Conduct thorough research on target Comp…" at bounding box center [373, 230] width 520 height 345
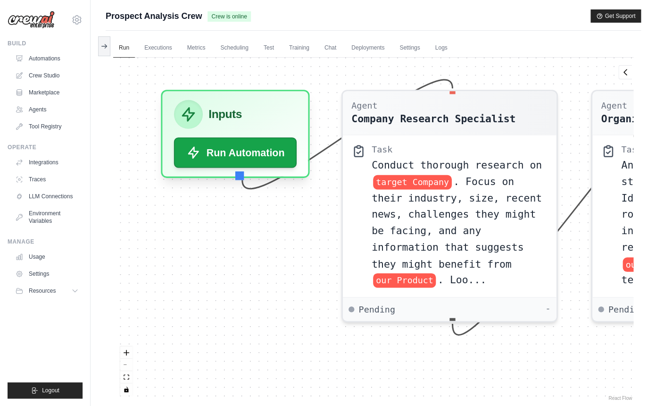
drag, startPoint x: 400, startPoint y: 235, endPoint x: 576, endPoint y: 239, distance: 176.4
click at [576, 239] on div "Agent Company Research Specialist Task Conduct thorough research on target Comp…" at bounding box center [373, 230] width 520 height 345
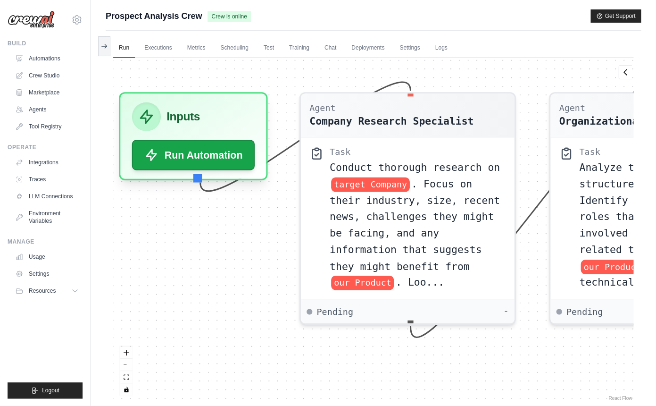
drag, startPoint x: 316, startPoint y: 224, endPoint x: 272, endPoint y: 224, distance: 44.3
click at [272, 224] on div "Agent Company Research Specialist Task Conduct thorough research on target Comp…" at bounding box center [373, 230] width 520 height 345
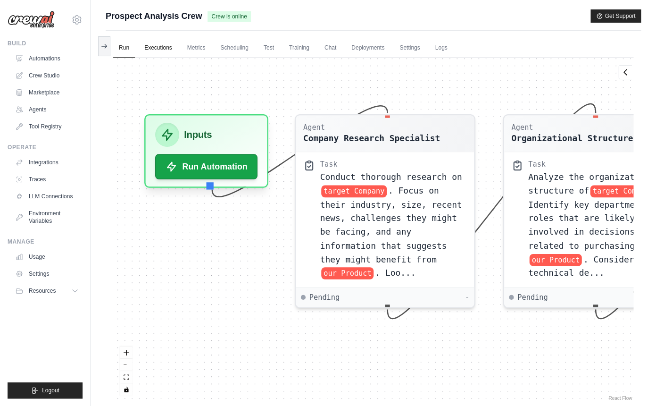
click at [162, 42] on link "Executions" at bounding box center [158, 48] width 39 height 20
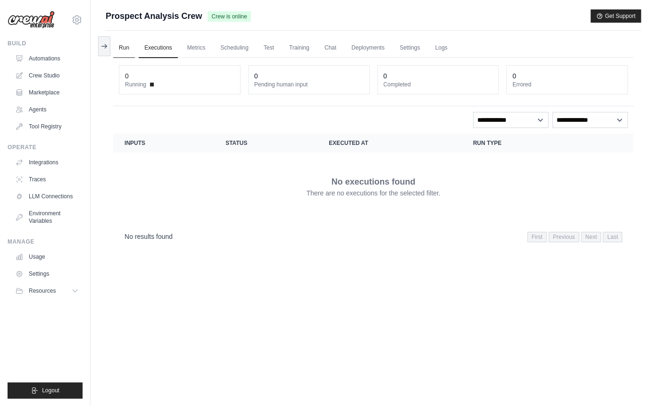
click at [123, 47] on link "Run" at bounding box center [124, 48] width 22 height 20
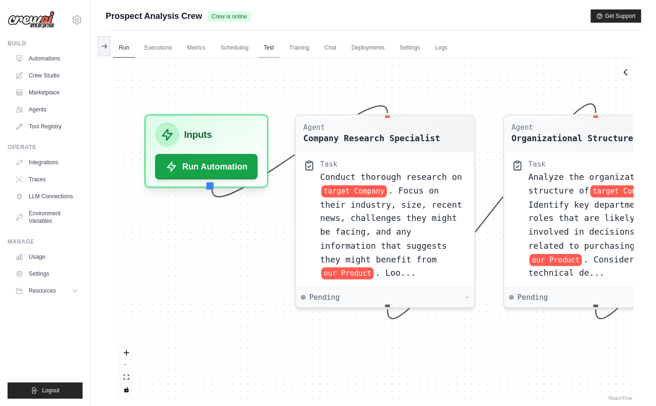
click at [280, 50] on link "Test" at bounding box center [269, 48] width 22 height 20
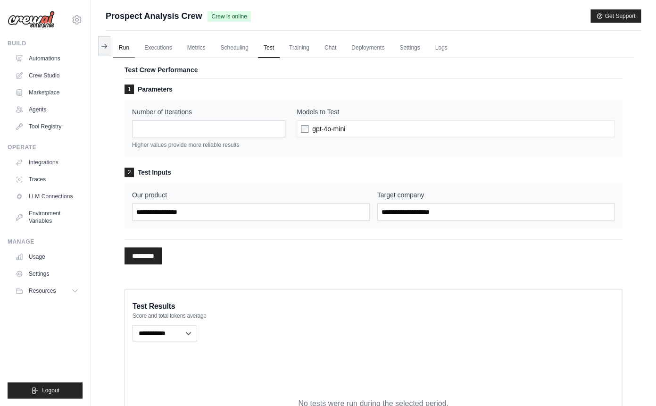
click at [125, 49] on link "Run" at bounding box center [124, 48] width 22 height 20
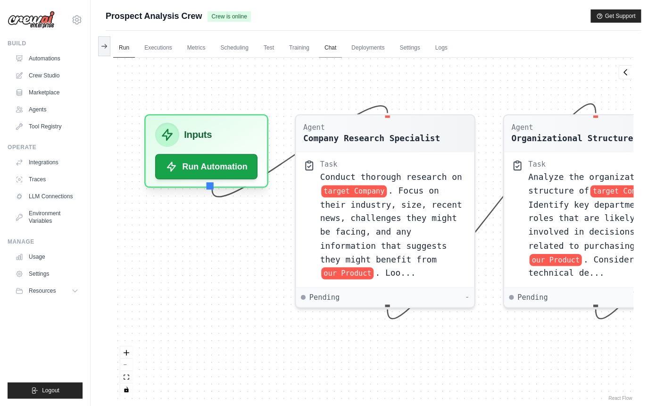
click at [342, 53] on link "Chat" at bounding box center [330, 48] width 23 height 20
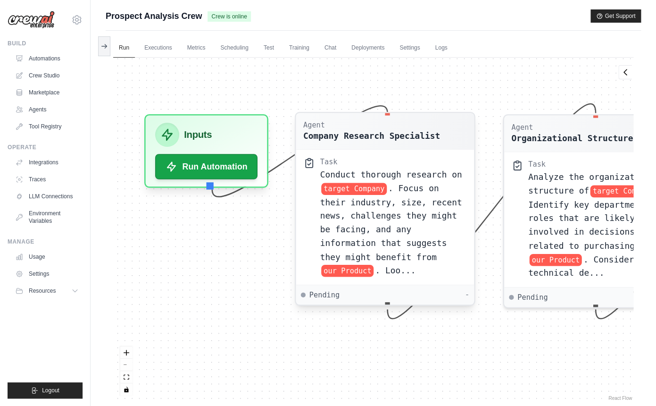
click at [413, 271] on span ". Loo..." at bounding box center [395, 269] width 41 height 9
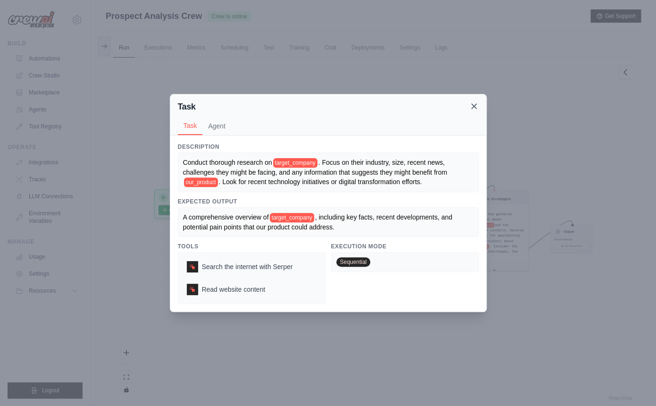
click at [476, 109] on icon at bounding box center [473, 105] width 9 height 9
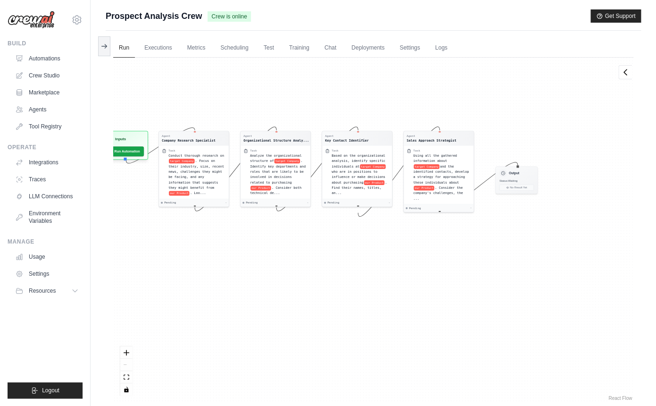
drag, startPoint x: 456, startPoint y: 307, endPoint x: 400, endPoint y: 248, distance: 81.1
click at [400, 248] on div "Agent Company Research Specialist Task Conduct thorough research on target Comp…" at bounding box center [373, 230] width 520 height 345
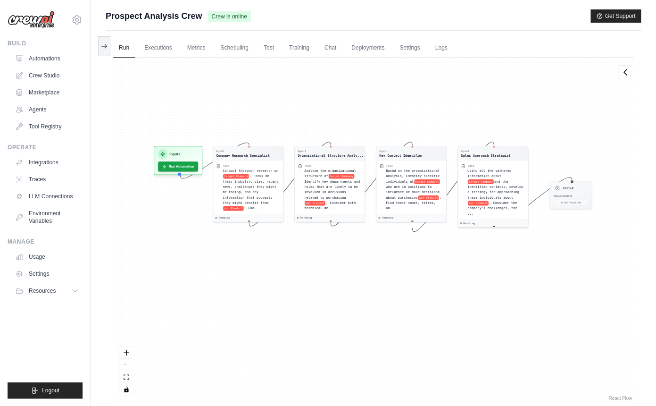
drag, startPoint x: 219, startPoint y: 214, endPoint x: 296, endPoint y: 238, distance: 80.4
click at [296, 238] on div "Agent Company Research Specialist Task Conduct thorough research on target Comp…" at bounding box center [373, 230] width 520 height 345
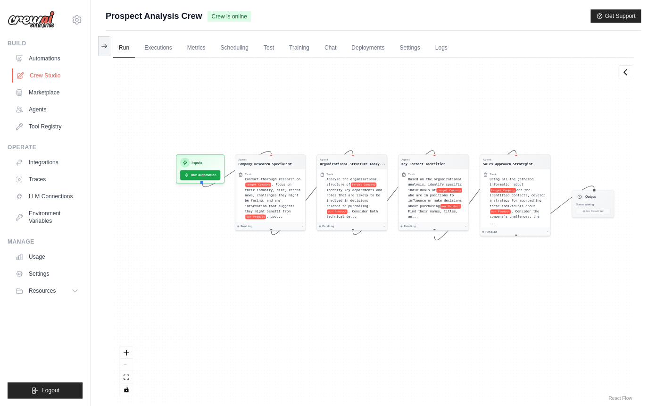
click at [57, 75] on link "Crew Studio" at bounding box center [47, 75] width 71 height 15
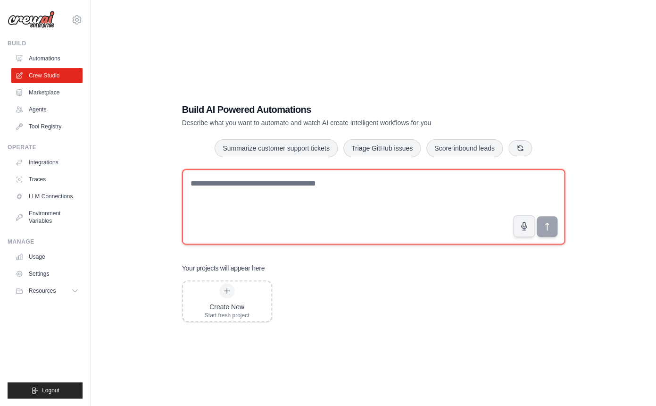
click at [240, 188] on textarea at bounding box center [373, 206] width 383 height 75
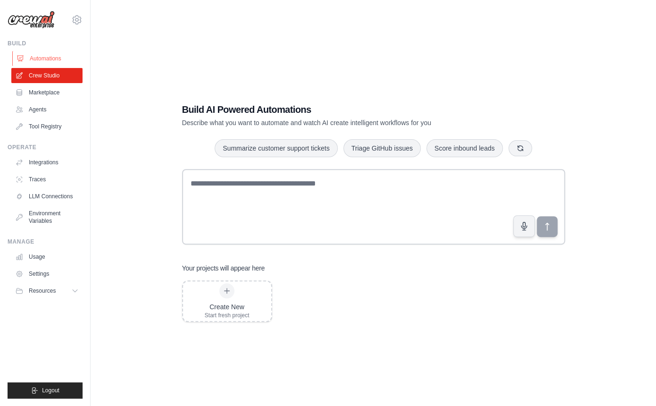
click at [49, 60] on link "Automations" at bounding box center [47, 58] width 71 height 15
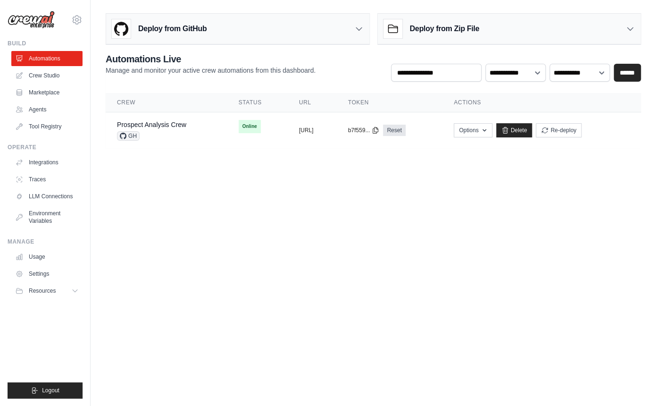
click at [369, 184] on body "[PERSON_NAME][EMAIL_ADDRESS][PERSON_NAME][DOMAIN_NAME] Settings Build Automatio…" at bounding box center [328, 203] width 656 height 406
click at [220, 174] on body "[PERSON_NAME][EMAIL_ADDRESS][PERSON_NAME][DOMAIN_NAME] Settings Build Automatio…" at bounding box center [328, 203] width 656 height 406
click at [175, 127] on link "Prospect Analysis Crew" at bounding box center [151, 125] width 69 height 8
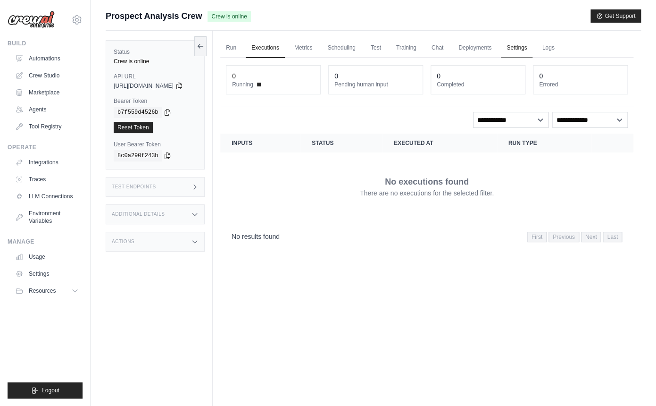
click at [533, 53] on link "Settings" at bounding box center [517, 48] width 32 height 20
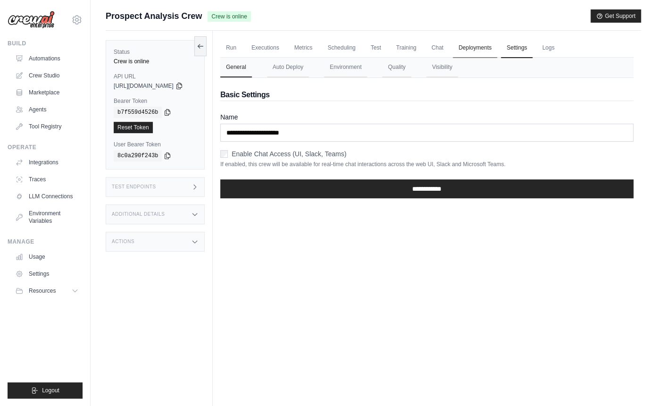
click at [497, 53] on link "Deployments" at bounding box center [475, 48] width 44 height 20
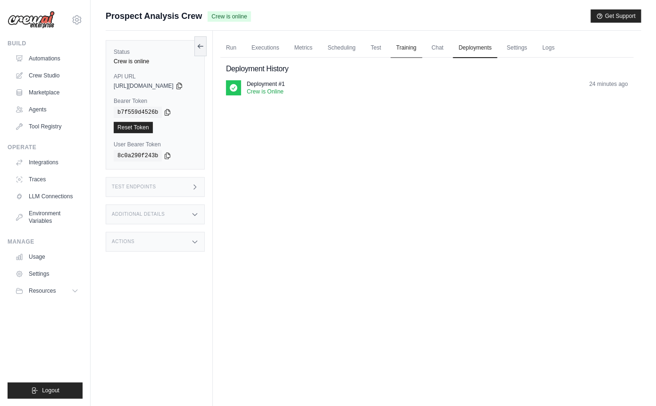
click at [422, 49] on link "Training" at bounding box center [407, 48] width 32 height 20
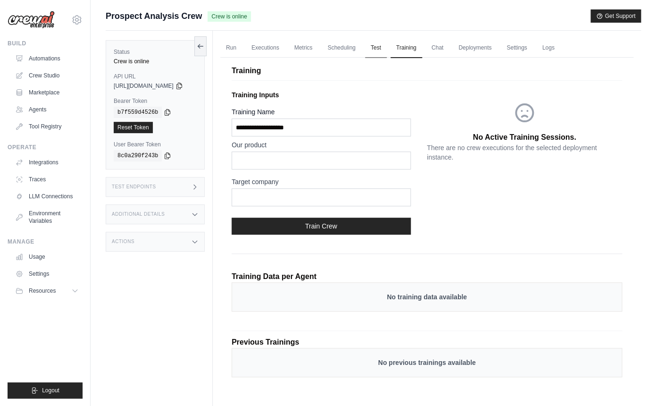
click at [387, 49] on link "Test" at bounding box center [376, 48] width 22 height 20
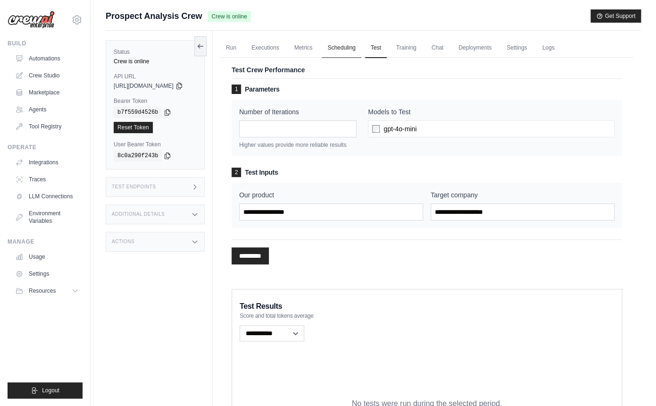
click at [361, 46] on link "Scheduling" at bounding box center [341, 48] width 39 height 20
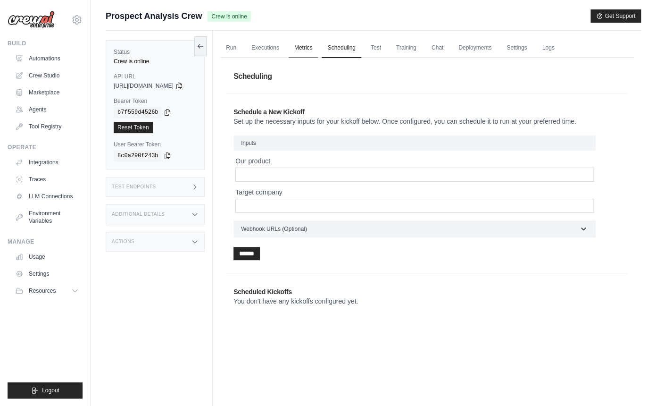
click at [318, 44] on link "Metrics" at bounding box center [304, 48] width 30 height 20
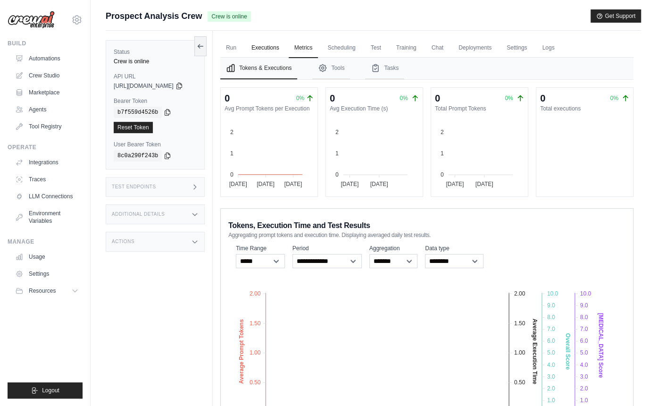
click at [285, 56] on link "Executions" at bounding box center [265, 48] width 39 height 20
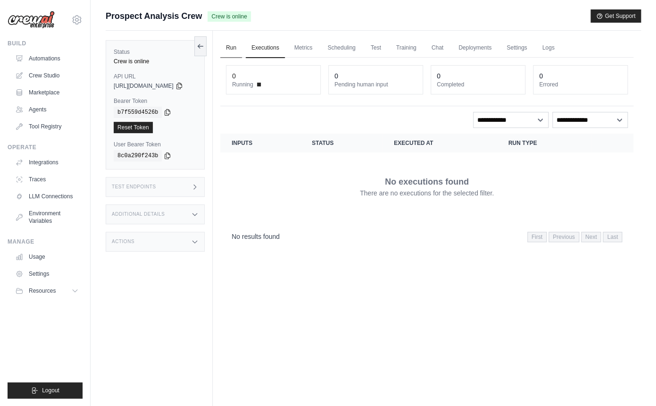
click at [242, 51] on link "Run" at bounding box center [231, 48] width 22 height 20
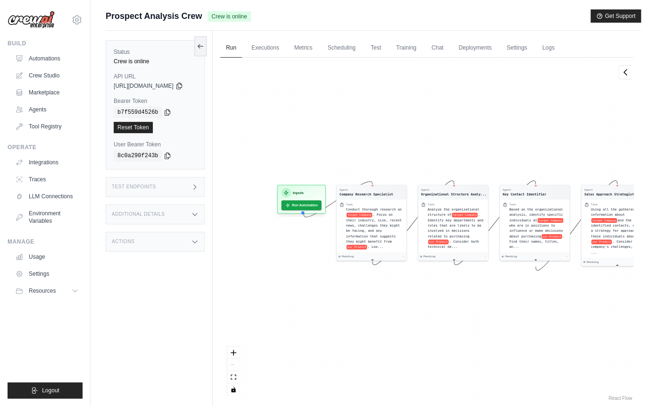
drag, startPoint x: 361, startPoint y: 136, endPoint x: 457, endPoint y: 125, distance: 95.9
click at [457, 125] on div "Agent Company Research Specialist Task Conduct thorough research on target Comp…" at bounding box center [426, 230] width 413 height 345
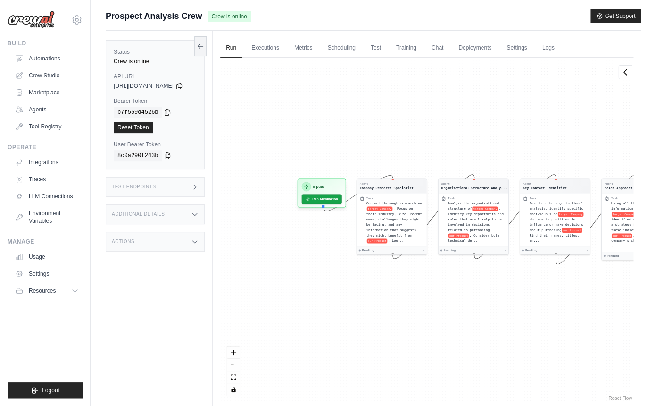
click at [165, 211] on h3 "Additional Details" at bounding box center [138, 214] width 53 height 6
click at [165, 213] on h3 "Additional Details" at bounding box center [138, 214] width 53 height 6
click at [174, 249] on div "Actions" at bounding box center [155, 242] width 99 height 20
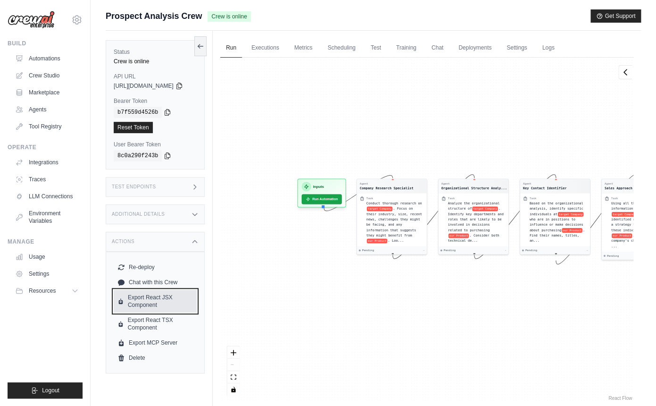
click at [172, 308] on link "Export React JSX Component" at bounding box center [155, 301] width 83 height 23
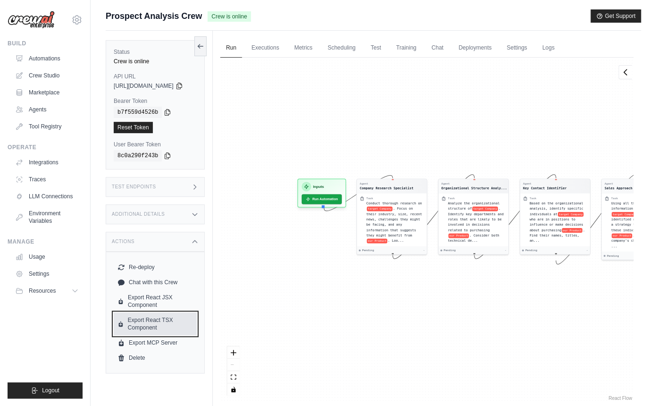
click at [172, 322] on link "Export React TSX Component" at bounding box center [155, 323] width 83 height 23
click at [172, 348] on link "Export MCP Server" at bounding box center [155, 342] width 83 height 15
click at [257, 197] on div "Agent Company Research Specialist Task Conduct thorough research on target Comp…" at bounding box center [426, 230] width 413 height 345
click at [312, 290] on div "Agent Company Research Specialist Task Conduct thorough research on target Comp…" at bounding box center [426, 230] width 413 height 345
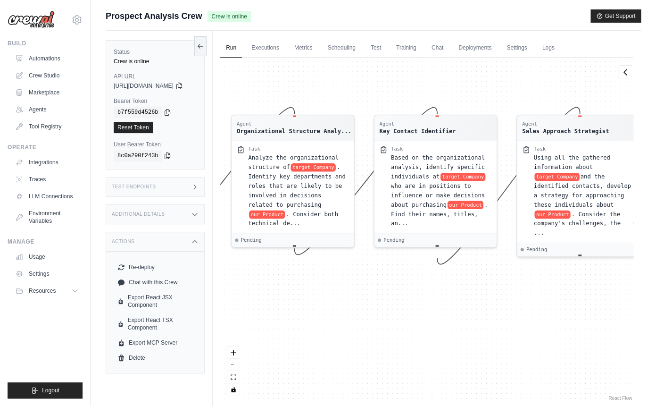
drag, startPoint x: 515, startPoint y: 278, endPoint x: 270, endPoint y: 292, distance: 245.2
click at [270, 292] on div "Agent Company Research Specialist Task Conduct thorough research on target Comp…" at bounding box center [426, 230] width 413 height 345
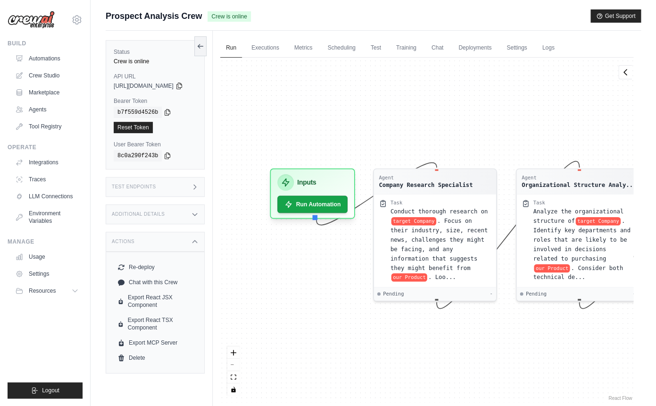
drag, startPoint x: 364, startPoint y: 298, endPoint x: 643, endPoint y: 348, distance: 283.2
click at [633, 348] on div "Agent Company Research Specialist Task Conduct thorough research on target Comp…" at bounding box center [426, 230] width 413 height 345
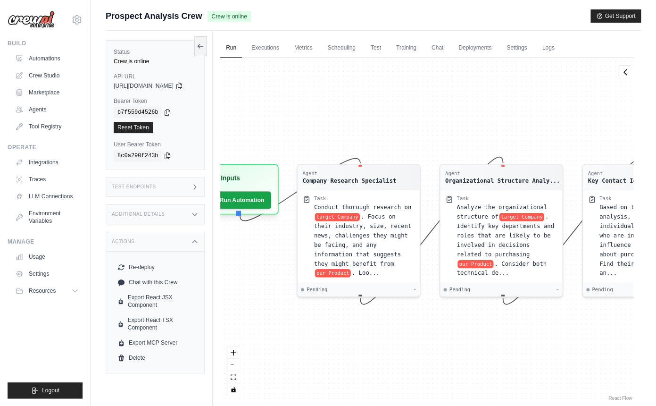
drag, startPoint x: 384, startPoint y: 338, endPoint x: 286, endPoint y: 335, distance: 97.7
click at [286, 335] on div "Agent Company Research Specialist Task Conduct thorough research on target Comp…" at bounding box center [426, 230] width 413 height 345
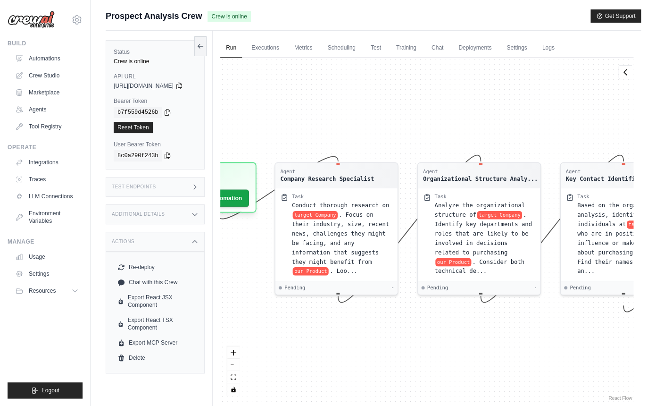
drag, startPoint x: 286, startPoint y: 337, endPoint x: 306, endPoint y: 335, distance: 19.4
click at [306, 336] on div "Agent Company Research Specialist Task Conduct thorough research on target Comp…" at bounding box center [426, 230] width 413 height 345
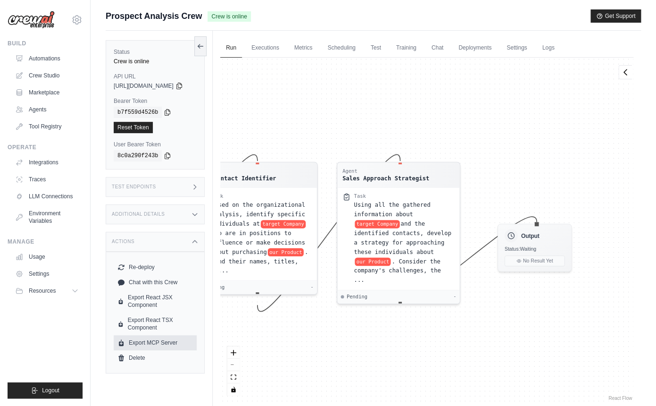
drag, startPoint x: 575, startPoint y: 342, endPoint x: 196, endPoint y: 350, distance: 378.8
click at [220, 346] on div "Agent Company Research Specialist Task Conduct thorough research on target Comp…" at bounding box center [426, 230] width 413 height 345
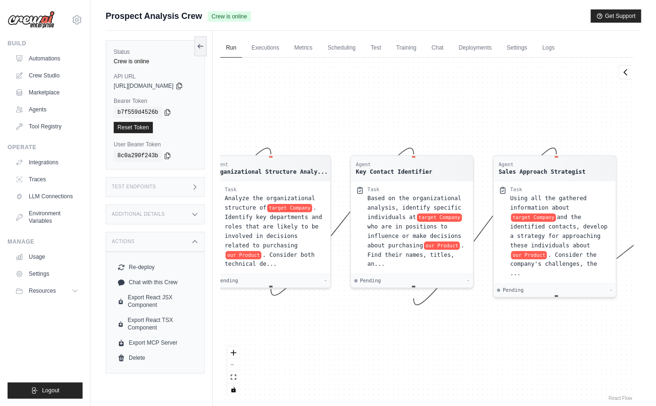
drag, startPoint x: 449, startPoint y: 325, endPoint x: 601, endPoint y: 316, distance: 152.7
click at [601, 316] on div "Agent Company Research Specialist Task Conduct thorough research on target Comp…" at bounding box center [426, 230] width 413 height 345
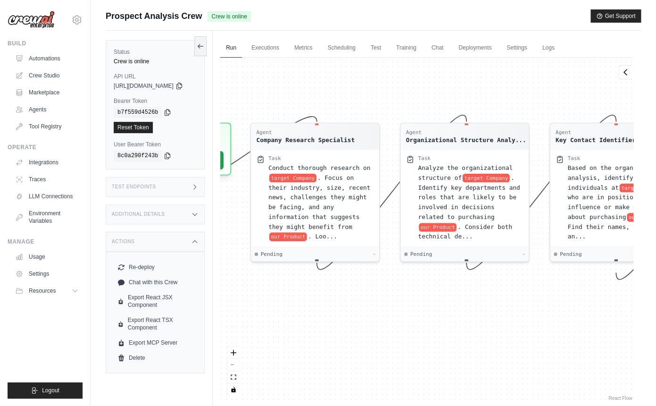
drag, startPoint x: 249, startPoint y: 104, endPoint x: 449, endPoint y: 73, distance: 201.9
click at [449, 73] on div "Agent Company Research Specialist Task Conduct thorough research on target Comp…" at bounding box center [426, 230] width 413 height 345
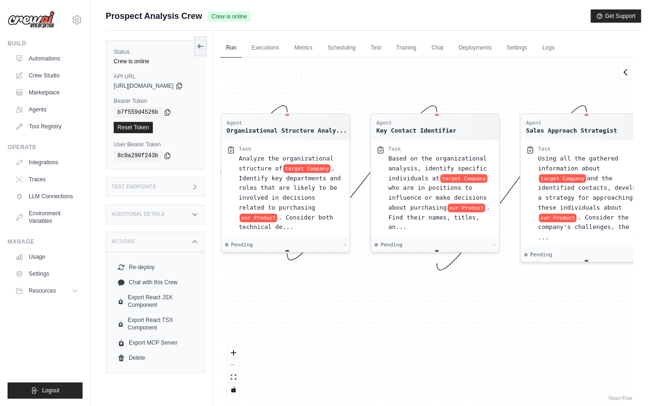
drag, startPoint x: 547, startPoint y: 338, endPoint x: 370, endPoint y: 328, distance: 177.1
click at [368, 328] on div "Agent Company Research Specialist Task Conduct thorough research on target Comp…" at bounding box center [426, 230] width 413 height 345
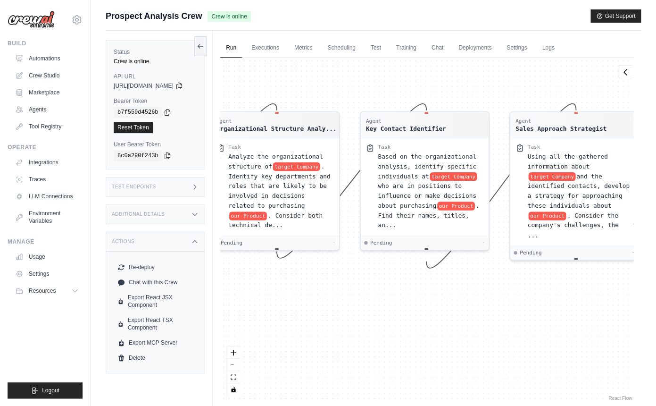
drag, startPoint x: 603, startPoint y: 325, endPoint x: 656, endPoint y: 310, distance: 55.1
click at [633, 310] on div "Agent Company Research Specialist Task Conduct thorough research on target Comp…" at bounding box center [426, 230] width 413 height 345
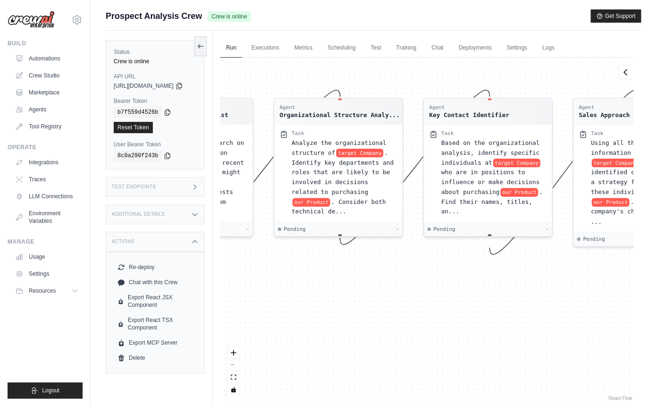
drag, startPoint x: 282, startPoint y: 289, endPoint x: 407, endPoint y: 289, distance: 125.0
click at [284, 289] on div "Agent Company Research Specialist Task Conduct thorough research on target Comp…" at bounding box center [426, 230] width 413 height 345
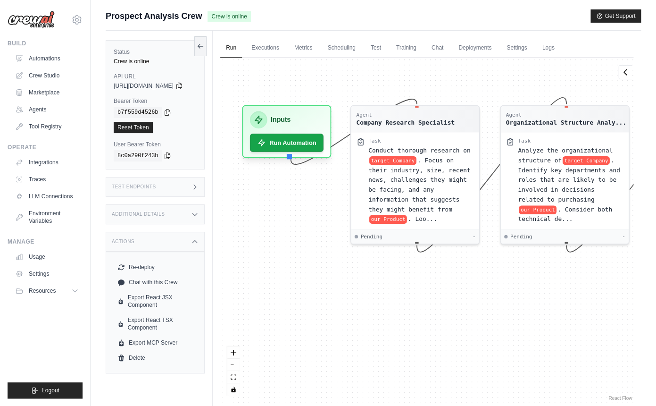
drag, startPoint x: 238, startPoint y: 298, endPoint x: 464, endPoint y: 305, distance: 226.0
click at [464, 305] on div "Agent Company Research Specialist Task Conduct thorough research on target Comp…" at bounding box center [426, 230] width 413 height 345
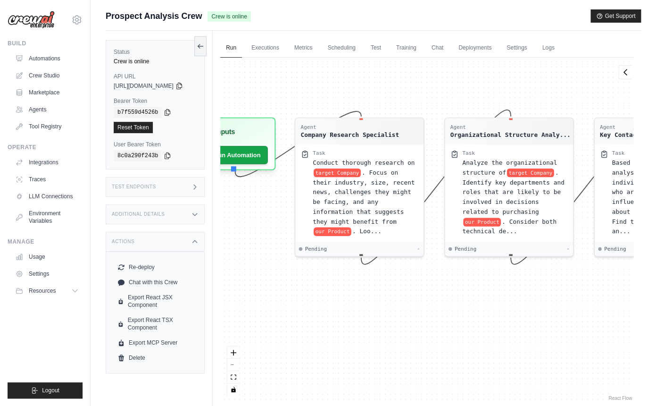
drag, startPoint x: 512, startPoint y: 306, endPoint x: 455, endPoint y: 319, distance: 58.6
click at [455, 319] on div "Agent Company Research Specialist Task Conduct thorough research on target Comp…" at bounding box center [426, 230] width 413 height 345
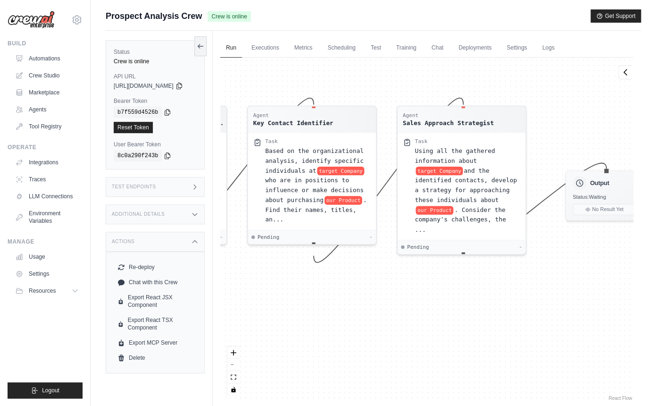
drag, startPoint x: 594, startPoint y: 313, endPoint x: 249, endPoint y: 302, distance: 345.5
click at [249, 302] on div "Agent Company Research Specialist Task Conduct thorough research on target Comp…" at bounding box center [426, 230] width 413 height 345
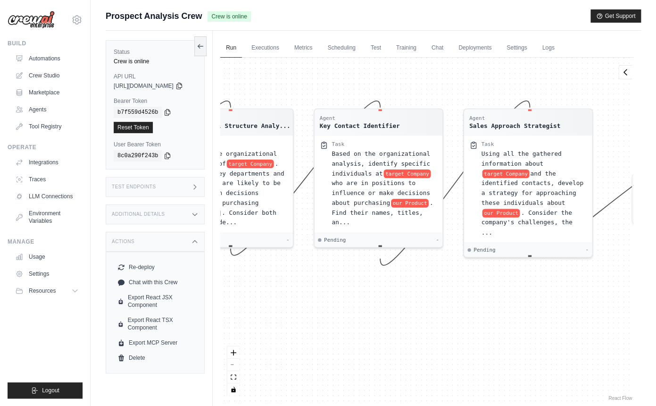
drag, startPoint x: 591, startPoint y: 303, endPoint x: 656, endPoint y: 305, distance: 65.1
click at [633, 305] on div "Agent Company Research Specialist Task Conduct thorough research on target Comp…" at bounding box center [426, 230] width 413 height 345
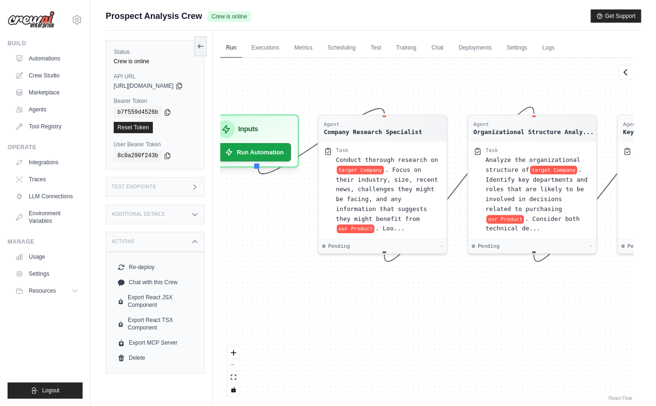
drag, startPoint x: 277, startPoint y: 301, endPoint x: 581, endPoint y: 307, distance: 303.4
click at [581, 307] on div "Agent Company Research Specialist Task Conduct thorough research on target Comp…" at bounding box center [426, 230] width 413 height 345
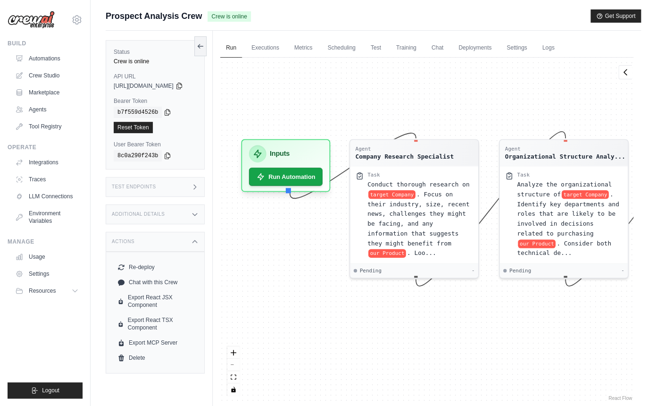
drag, startPoint x: 260, startPoint y: 253, endPoint x: 292, endPoint y: 277, distance: 39.7
click at [292, 277] on div "Agent Company Research Specialist Task Conduct thorough research on target Comp…" at bounding box center [426, 230] width 413 height 345
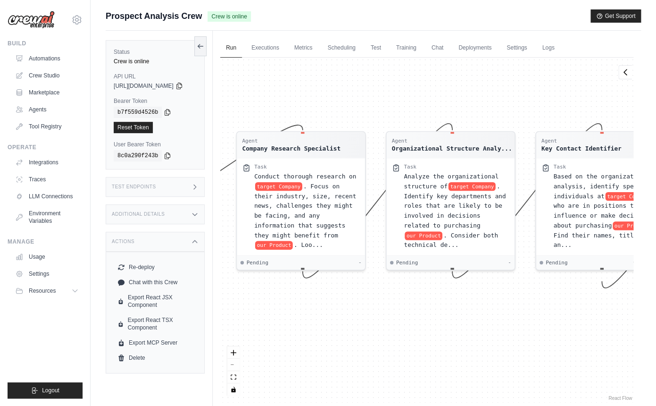
drag, startPoint x: 495, startPoint y: 112, endPoint x: 383, endPoint y: 102, distance: 113.1
click at [383, 102] on div "Agent Company Research Specialist Task Conduct thorough research on target Comp…" at bounding box center [426, 230] width 413 height 345
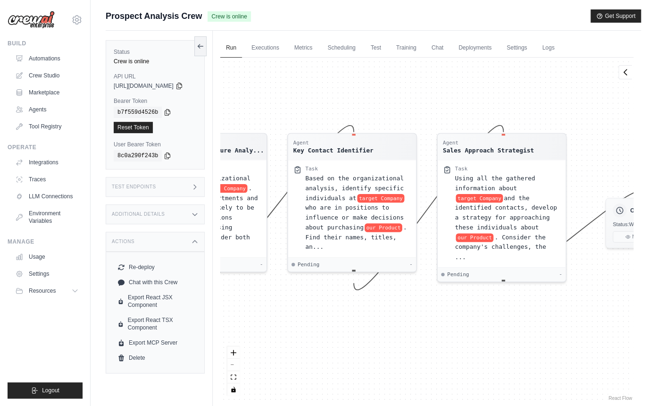
drag, startPoint x: 492, startPoint y: 87, endPoint x: 245, endPoint y: 91, distance: 247.2
click at [245, 91] on div "Agent Company Research Specialist Task Conduct thorough research on target Comp…" at bounding box center [426, 230] width 413 height 345
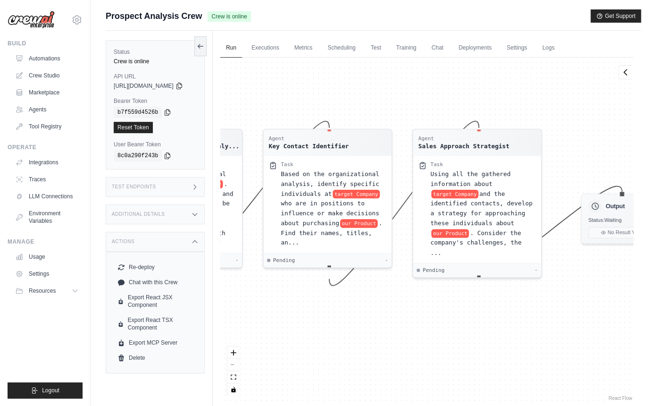
drag, startPoint x: 542, startPoint y: 104, endPoint x: 517, endPoint y: 100, distance: 25.8
click at [517, 100] on div "Agent Company Research Specialist Task Conduct thorough research on target Comp…" at bounding box center [426, 230] width 413 height 345
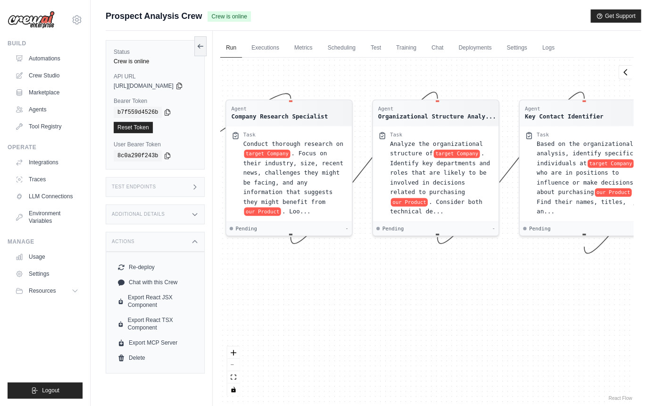
drag, startPoint x: 401, startPoint y: 335, endPoint x: 650, endPoint y: 303, distance: 251.6
click at [633, 303] on div "Agent Company Research Specialist Task Conduct thorough research on target Comp…" at bounding box center [426, 230] width 413 height 345
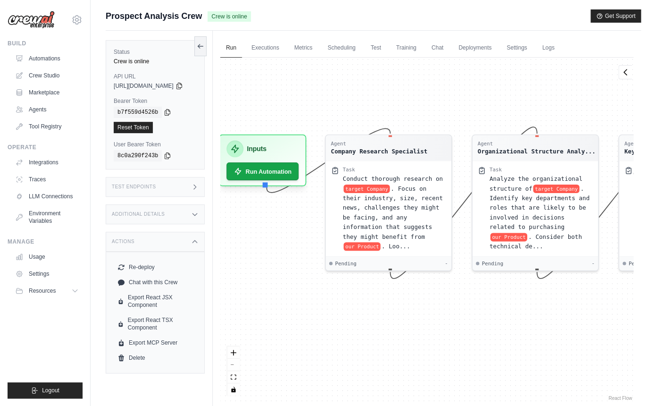
drag, startPoint x: 309, startPoint y: 281, endPoint x: 410, endPoint y: 313, distance: 105.9
click at [410, 313] on div "Agent Company Research Specialist Task Conduct thorough research on target Comp…" at bounding box center [426, 230] width 413 height 345
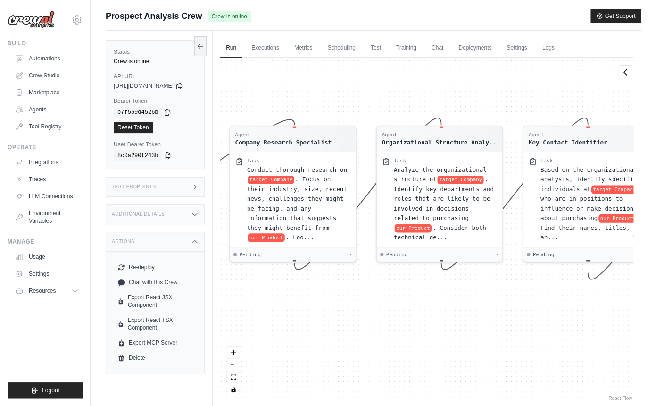
drag, startPoint x: 499, startPoint y: 110, endPoint x: 408, endPoint y: 102, distance: 91.8
click at [408, 102] on div "Agent Company Research Specialist Task Conduct thorough research on target Comp…" at bounding box center [426, 230] width 413 height 345
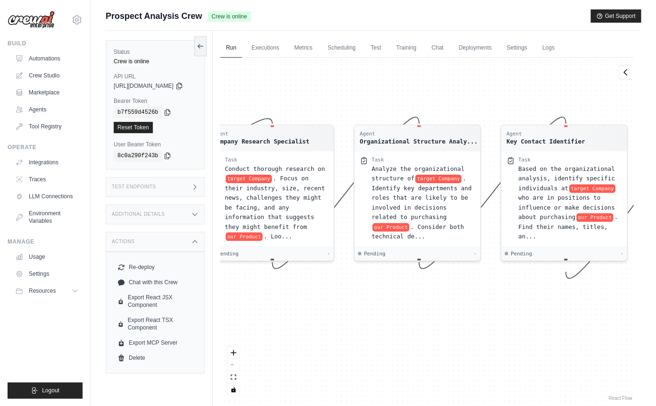
drag, startPoint x: 543, startPoint y: 325, endPoint x: 520, endPoint y: 324, distance: 23.1
click at [520, 324] on div "Agent Company Research Specialist Task Conduct thorough research on target Comp…" at bounding box center [426, 230] width 413 height 345
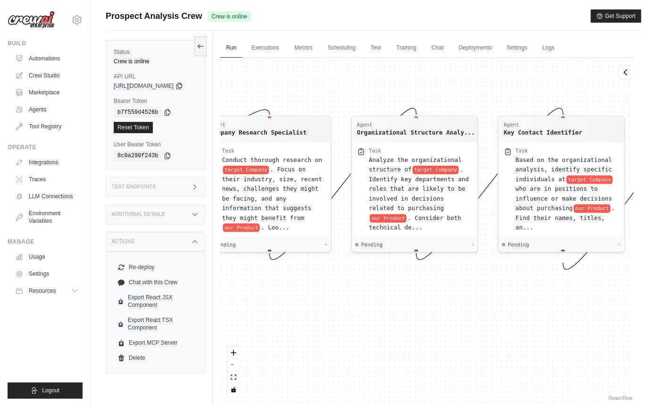
drag, startPoint x: 573, startPoint y: 320, endPoint x: 572, endPoint y: 311, distance: 9.1
click at [572, 311] on div "Agent Company Research Specialist Task Conduct thorough research on target Comp…" at bounding box center [426, 230] width 413 height 345
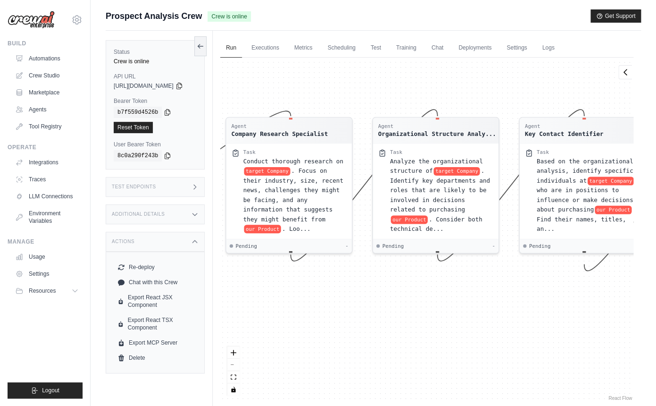
drag, startPoint x: 329, startPoint y: 325, endPoint x: 352, endPoint y: 327, distance: 23.2
click at [352, 327] on div "Agent Company Research Specialist Task Conduct thorough research on target Comp…" at bounding box center [426, 230] width 413 height 345
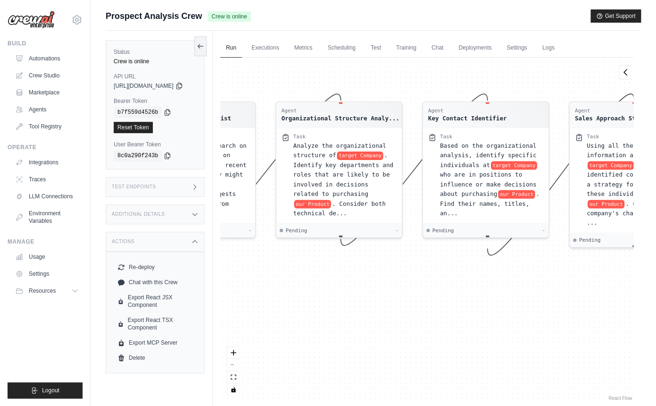
drag, startPoint x: 516, startPoint y: 358, endPoint x: 413, endPoint y: 342, distance: 104.2
click at [413, 342] on div "Agent Company Research Specialist Task Conduct thorough research on target Comp…" at bounding box center [426, 230] width 413 height 345
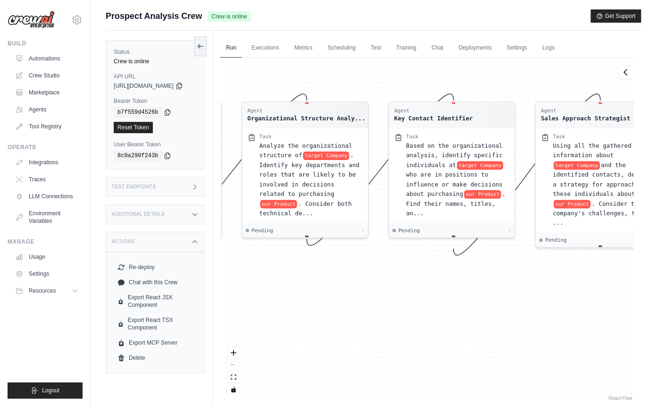
drag, startPoint x: 556, startPoint y: 285, endPoint x: 526, endPoint y: 285, distance: 29.7
click at [526, 285] on div "Agent Company Research Specialist Task Conduct thorough research on target Comp…" at bounding box center [426, 230] width 413 height 345
click at [317, 213] on span ". Consider both technical de..." at bounding box center [305, 206] width 92 height 17
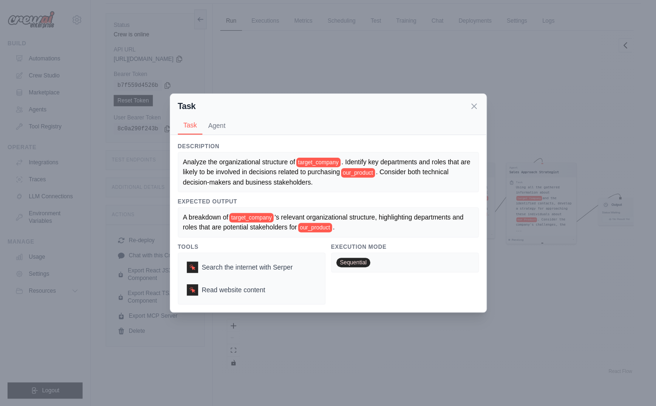
scroll to position [40, 0]
click at [474, 109] on icon at bounding box center [473, 105] width 9 height 9
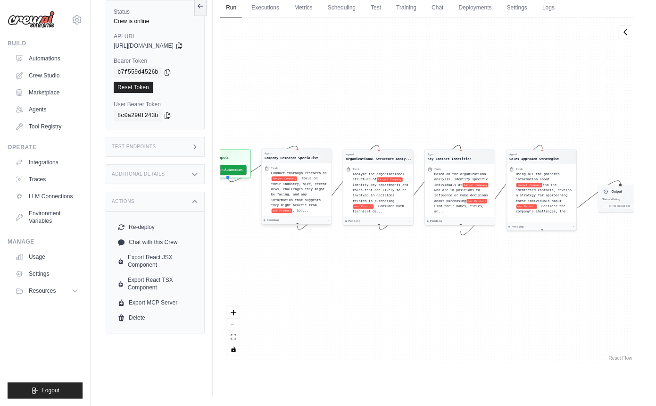
click at [327, 173] on span "Conduct thorough research on" at bounding box center [299, 173] width 56 height 4
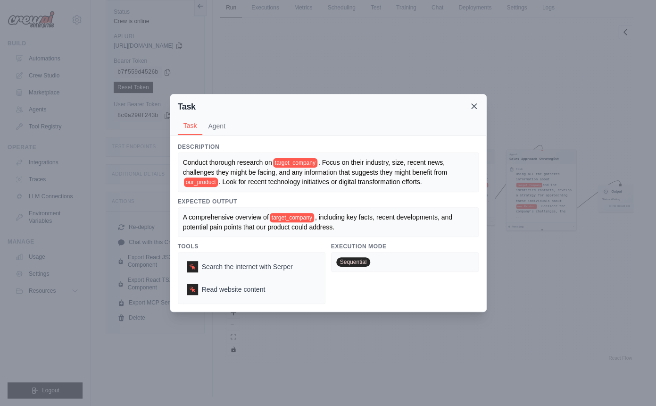
click at [473, 106] on icon at bounding box center [473, 105] width 9 height 9
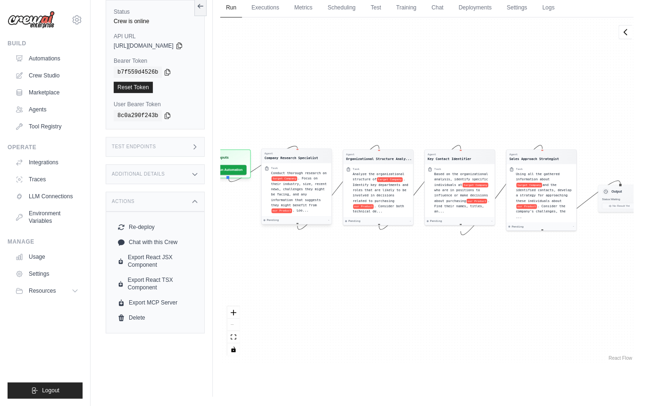
click at [301, 183] on span ". Focus on their industry, size, recent news, challenges they might be facing, …" at bounding box center [299, 191] width 56 height 31
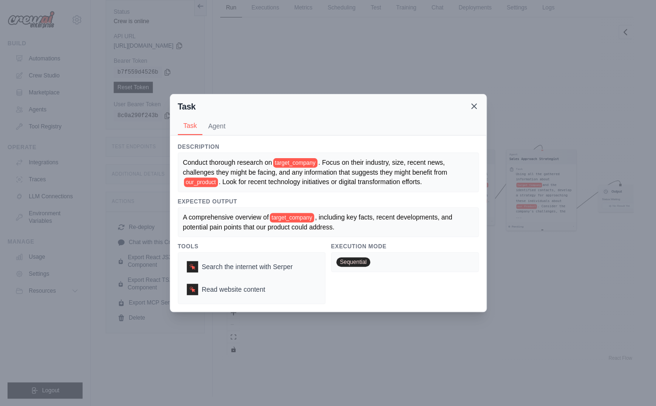
click at [474, 105] on icon at bounding box center [473, 105] width 9 height 9
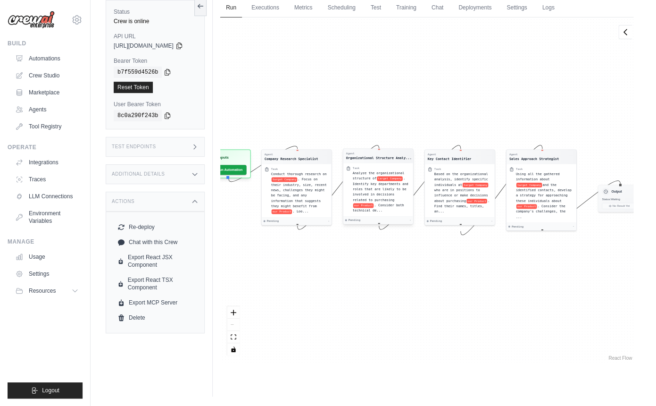
click at [359, 167] on div "Task" at bounding box center [356, 168] width 7 height 4
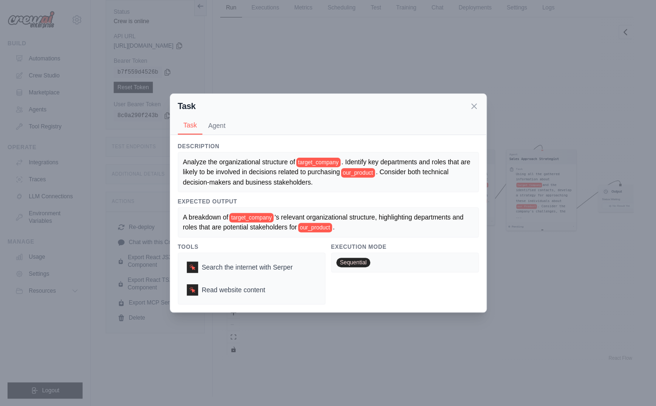
click at [356, 185] on div "Analyze the organizational structure of target_company . Identify key departmen…" at bounding box center [328, 172] width 291 height 30
click at [336, 227] on span "'s relevant organizational structure, highlighting departments and roles that a…" at bounding box center [324, 221] width 283 height 17
click at [344, 226] on span "'s relevant organizational structure, highlighting departments and roles that a…" at bounding box center [324, 221] width 283 height 17
click at [471, 105] on icon at bounding box center [473, 105] width 9 height 9
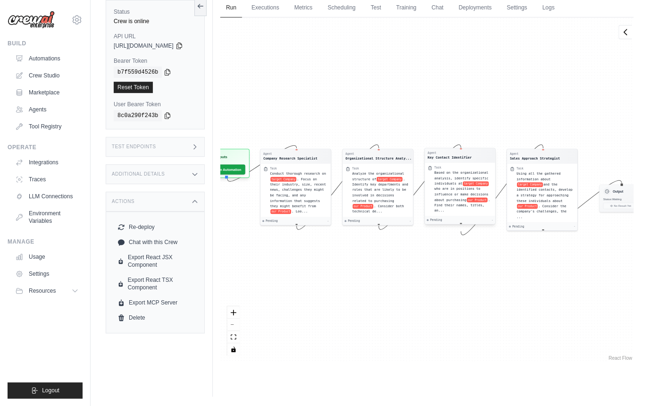
click at [450, 212] on span ". Find their names, titles, an..." at bounding box center [462, 205] width 56 height 15
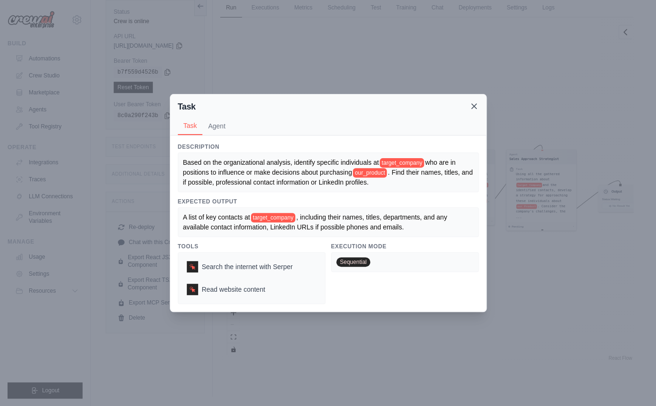
click at [472, 109] on icon at bounding box center [473, 105] width 9 height 9
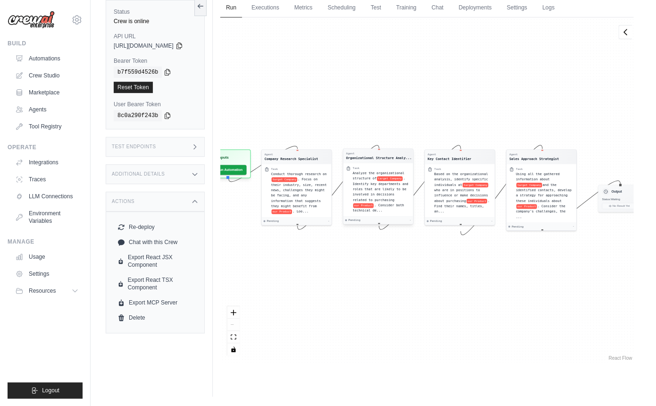
click at [370, 177] on span "Analyze the organizational structure of" at bounding box center [379, 175] width 52 height 9
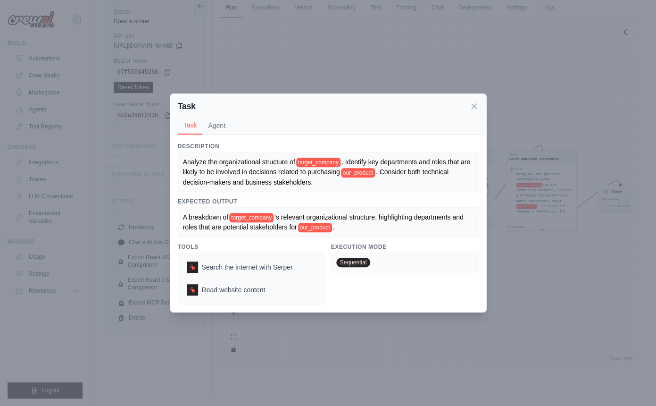
click at [467, 105] on div "Task" at bounding box center [328, 106] width 301 height 13
click at [472, 107] on icon at bounding box center [473, 105] width 9 height 9
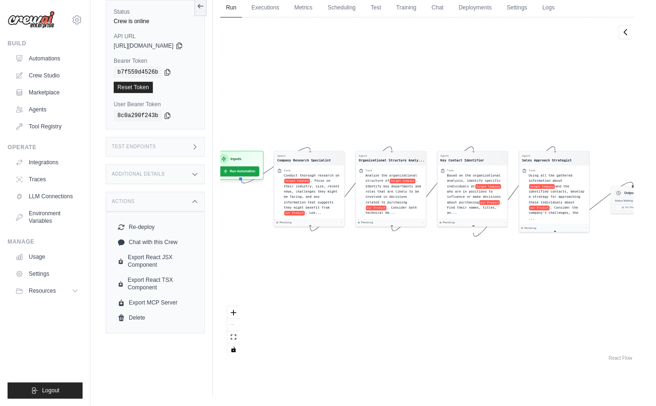
drag, startPoint x: 333, startPoint y: 234, endPoint x: 359, endPoint y: 240, distance: 27.0
click at [359, 240] on div "Agent Company Research Specialist Task Conduct thorough research on target Comp…" at bounding box center [426, 189] width 413 height 345
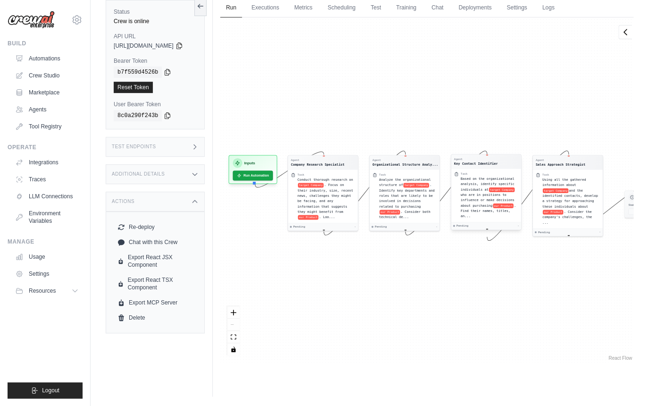
click at [494, 207] on span "who are in positions to influence or make decisions about purchasing" at bounding box center [488, 199] width 54 height 15
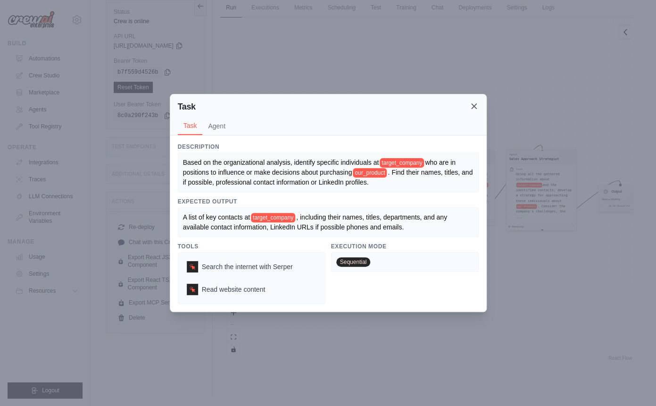
click at [476, 108] on icon at bounding box center [473, 105] width 9 height 9
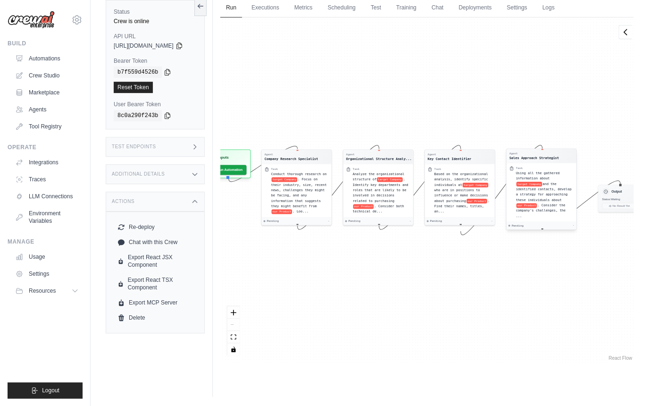
click at [547, 162] on div "Agent Sales Approach Strategist" at bounding box center [542, 156] width 70 height 14
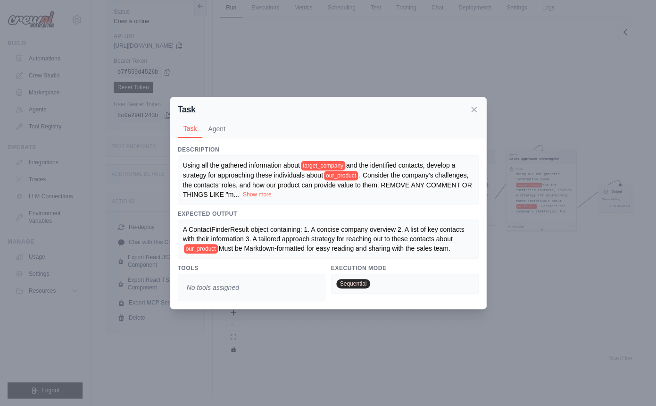
click at [272, 193] on button "Show more" at bounding box center [257, 195] width 29 height 8
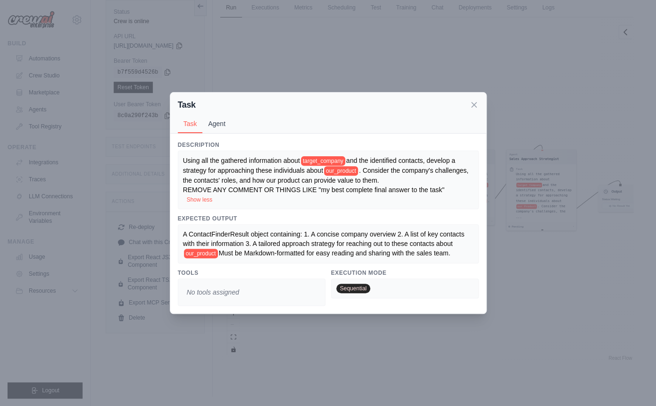
click at [216, 117] on button "Agent" at bounding box center [216, 124] width 29 height 18
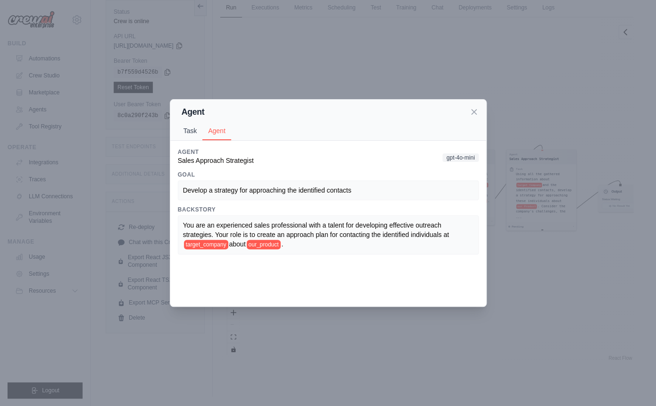
click at [193, 127] on button "Task" at bounding box center [190, 131] width 25 height 18
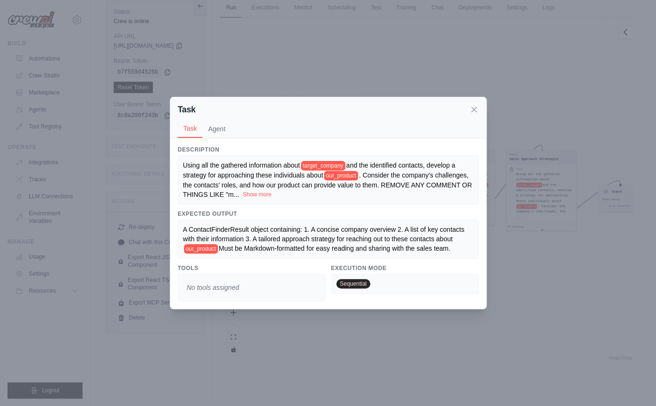
click at [272, 191] on button "Show more" at bounding box center [257, 195] width 29 height 8
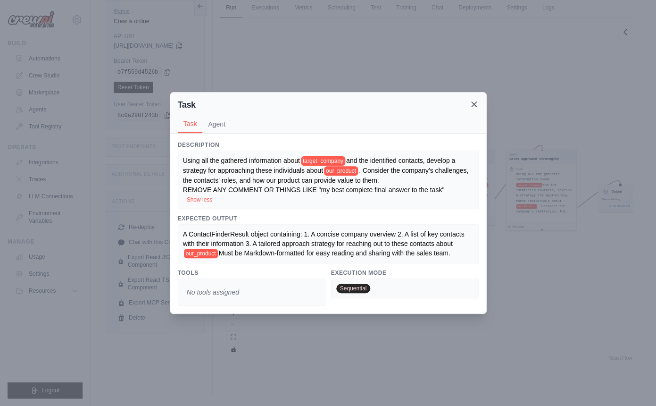
click at [476, 102] on icon at bounding box center [474, 104] width 5 height 5
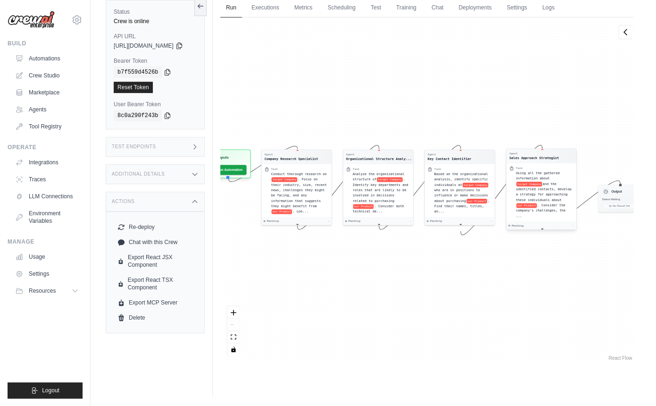
click at [548, 166] on div "Task Using all the gathered information about target Company and the identified…" at bounding box center [542, 192] width 70 height 58
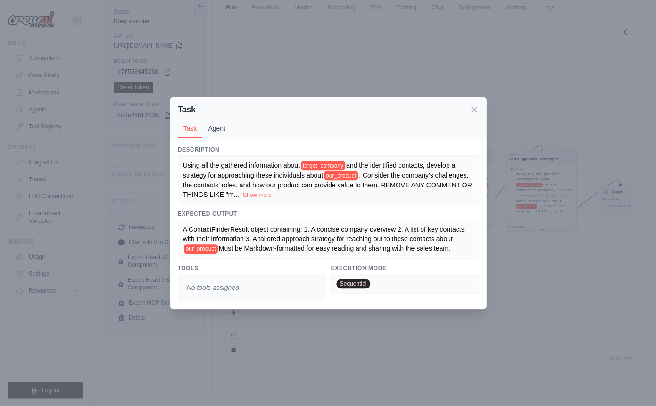
click at [218, 120] on button "Agent" at bounding box center [216, 128] width 29 height 18
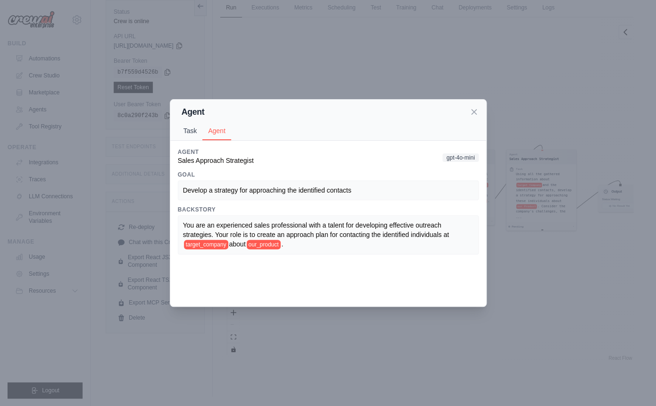
click at [193, 136] on button "Task" at bounding box center [190, 131] width 25 height 18
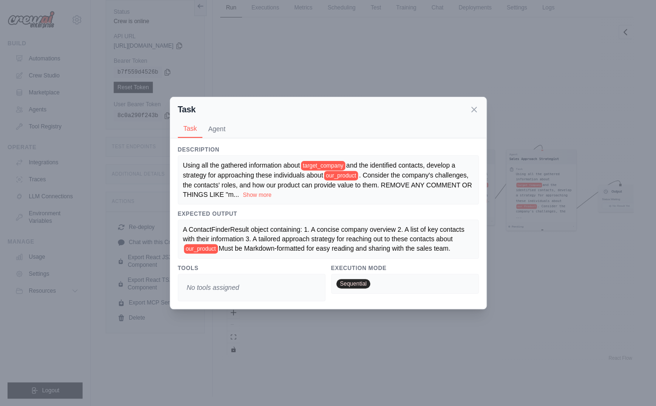
drag, startPoint x: 305, startPoint y: 245, endPoint x: 446, endPoint y: 261, distance: 142.5
click at [446, 258] on div "A ContactFinderResult object containing: 1. A concise company overview 2. A lis…" at bounding box center [328, 238] width 301 height 39
click at [480, 108] on div "Task Task Agent" at bounding box center [328, 117] width 316 height 41
click at [478, 107] on icon at bounding box center [473, 108] width 9 height 9
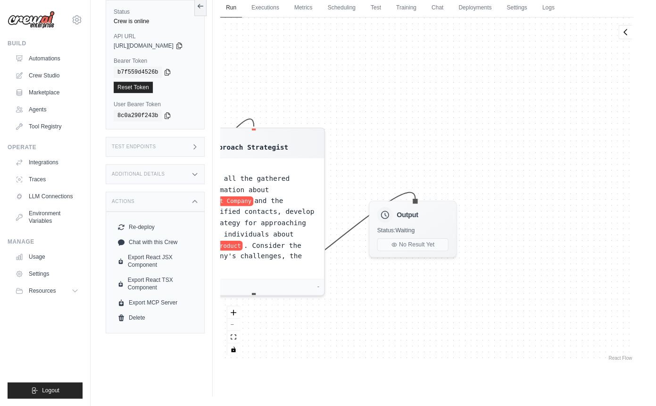
drag, startPoint x: 568, startPoint y: 238, endPoint x: 329, endPoint y: 331, distance: 257.2
click at [329, 331] on div "Agent Company Research Specialist Task Conduct thorough research on target Comp…" at bounding box center [426, 189] width 413 height 345
click at [416, 217] on h3 "Output" at bounding box center [405, 214] width 22 height 10
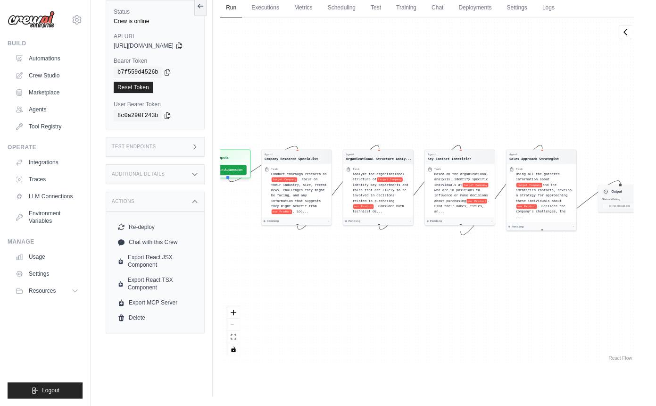
click at [481, 276] on div "Agent Company Research Specialist Task Conduct thorough research on target Comp…" at bounding box center [426, 189] width 413 height 345
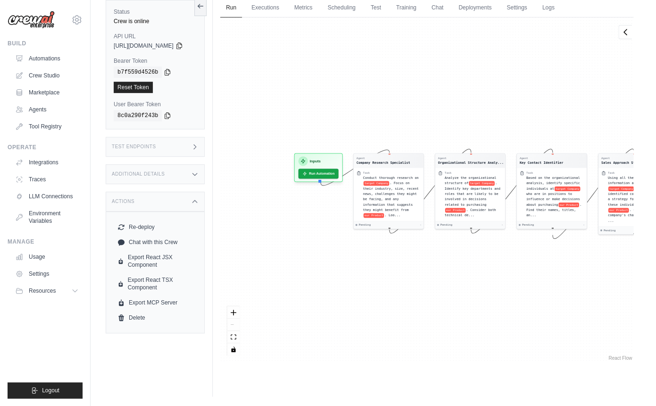
drag, startPoint x: 371, startPoint y: 247, endPoint x: 464, endPoint y: 251, distance: 93.0
click at [464, 251] on div "Agent Company Research Specialist Task Conduct thorough research on target Comp…" at bounding box center [426, 189] width 413 height 345
click at [324, 206] on div "Agent Company Research Specialist Task Conduct thorough research on target Comp…" at bounding box center [426, 189] width 413 height 345
click at [319, 173] on button "Run Automation" at bounding box center [319, 172] width 42 height 10
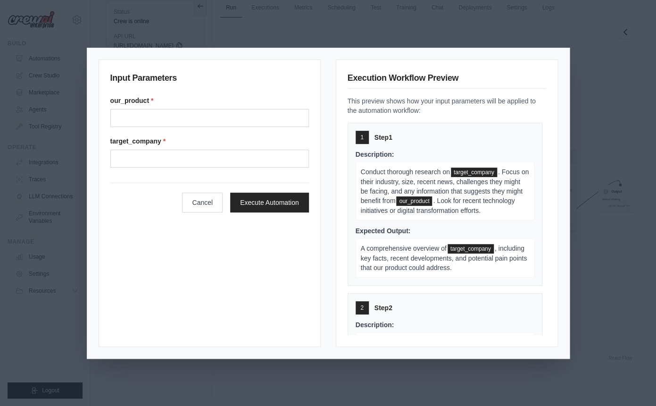
scroll to position [0, 0]
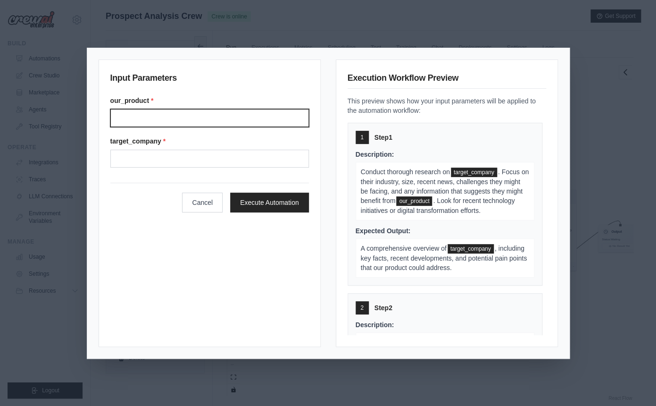
click at [210, 119] on input "Our product" at bounding box center [209, 118] width 199 height 18
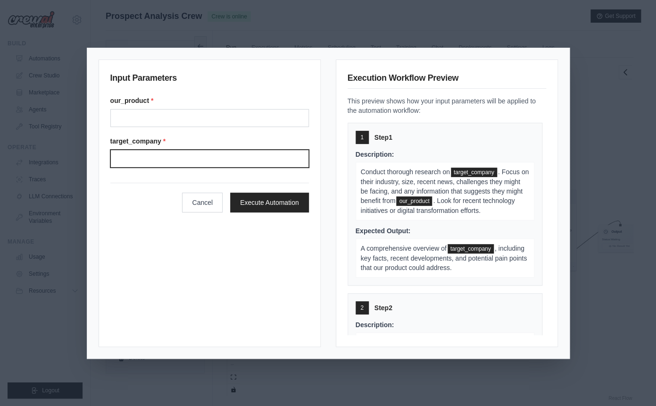
click at [218, 167] on input "Target company" at bounding box center [209, 159] width 199 height 18
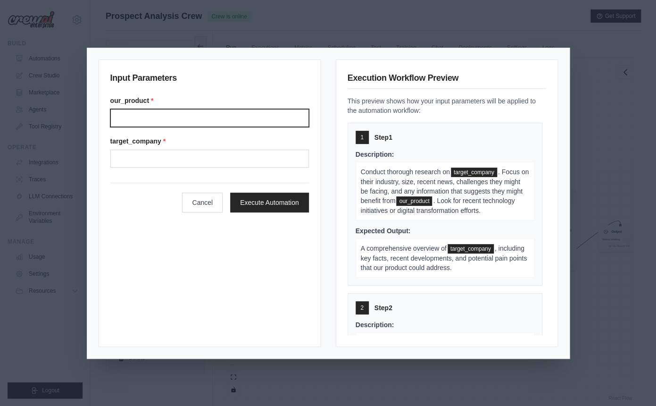
click at [168, 121] on input "Our product" at bounding box center [209, 118] width 199 height 18
type input "*"
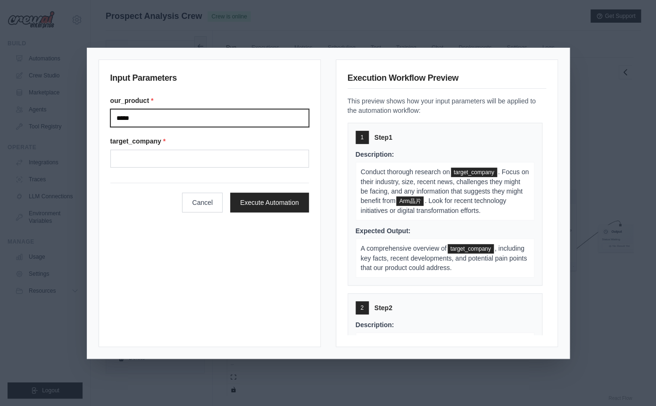
type input "*****"
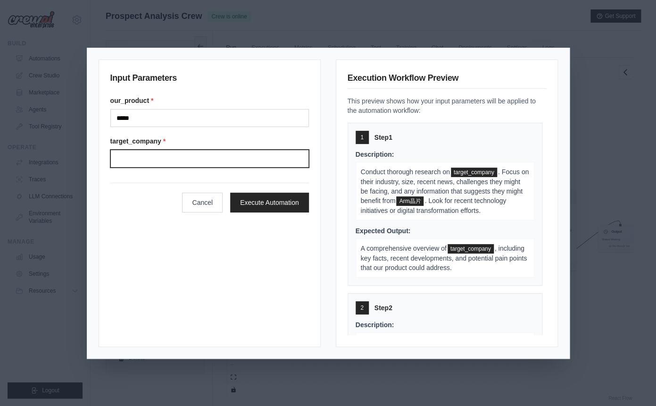
click at [173, 158] on input "Target company" at bounding box center [209, 159] width 199 height 18
type input "*"
type input "***"
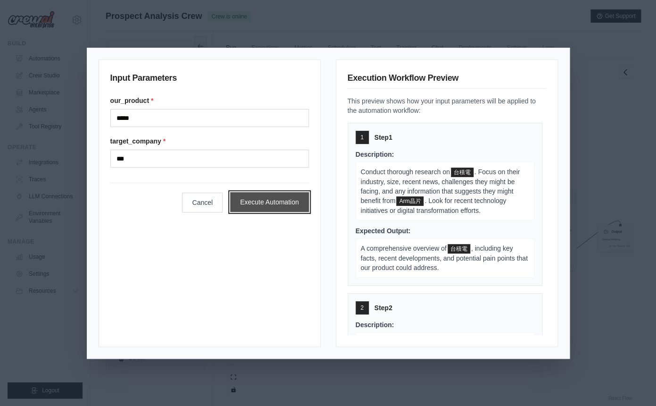
click at [277, 202] on button "Execute Automation" at bounding box center [269, 202] width 79 height 20
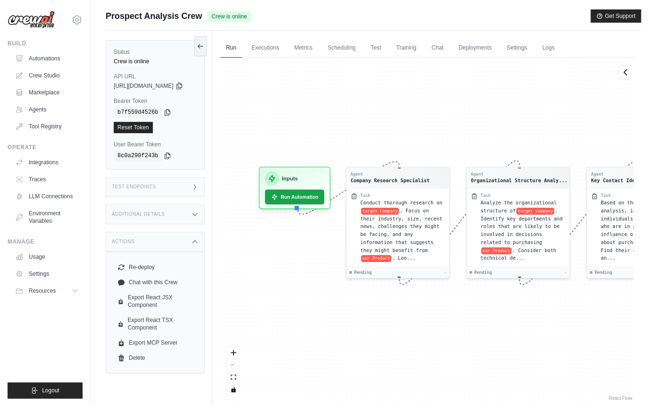
drag, startPoint x: 256, startPoint y: 263, endPoint x: 341, endPoint y: 286, distance: 88.0
click at [341, 286] on div "Agent Company Research Specialist Task Conduct thorough research on target Comp…" at bounding box center [426, 230] width 413 height 345
click at [306, 198] on button "Run Automation" at bounding box center [295, 193] width 62 height 15
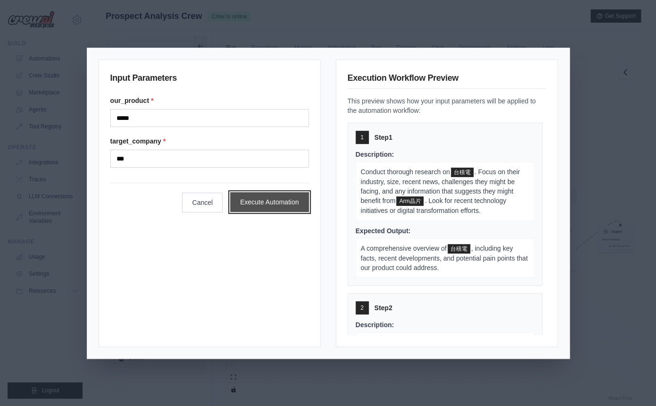
click at [274, 205] on button "Execute Automation" at bounding box center [269, 202] width 79 height 20
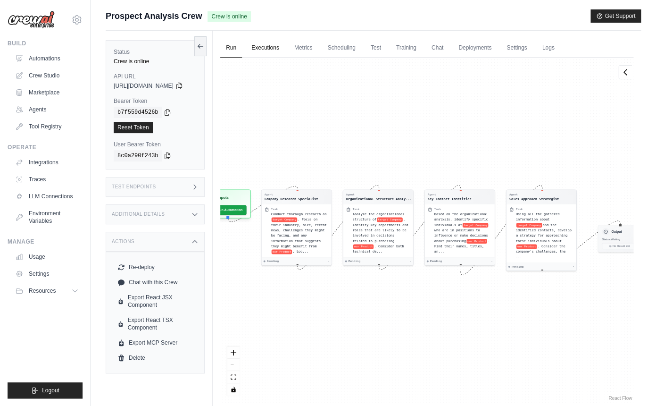
click at [285, 55] on link "Executions" at bounding box center [265, 48] width 39 height 20
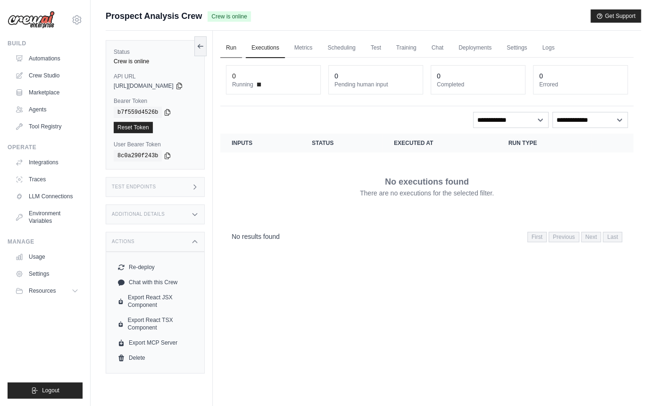
click at [242, 49] on link "Run" at bounding box center [231, 48] width 22 height 20
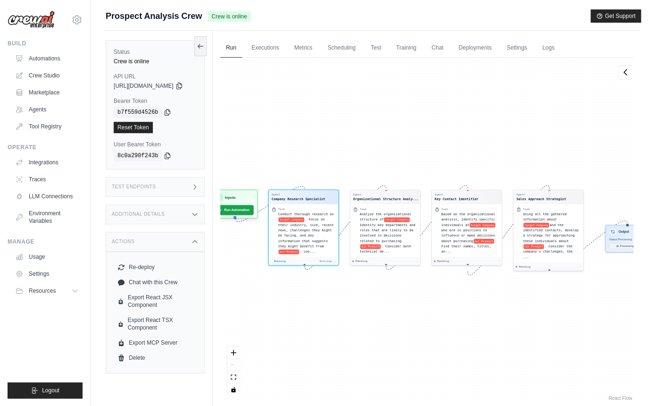
drag, startPoint x: 306, startPoint y: 302, endPoint x: 401, endPoint y: 302, distance: 95.3
click at [401, 302] on div "Agent Company Research Specialist Task Conduct thorough research on target Comp…" at bounding box center [426, 230] width 413 height 345
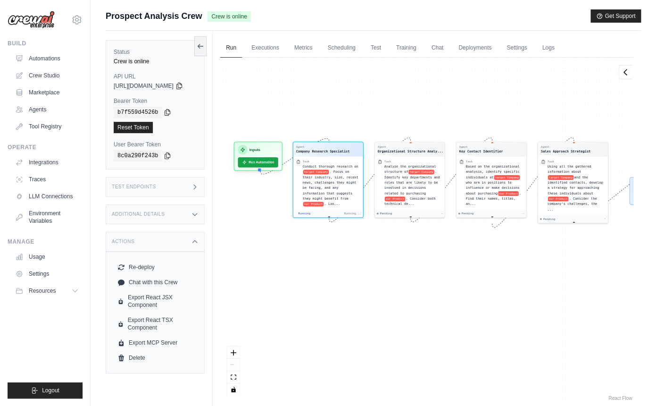
drag, startPoint x: 345, startPoint y: 164, endPoint x: 400, endPoint y: 117, distance: 71.6
click at [400, 117] on div "Agent Company Research Specialist Task Conduct thorough research on target Comp…" at bounding box center [426, 230] width 413 height 345
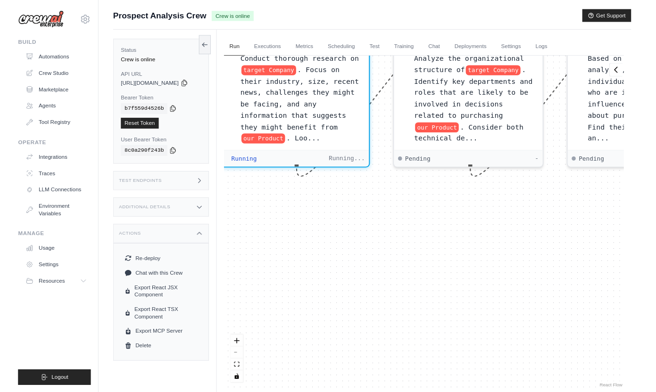
scroll to position [110, 0]
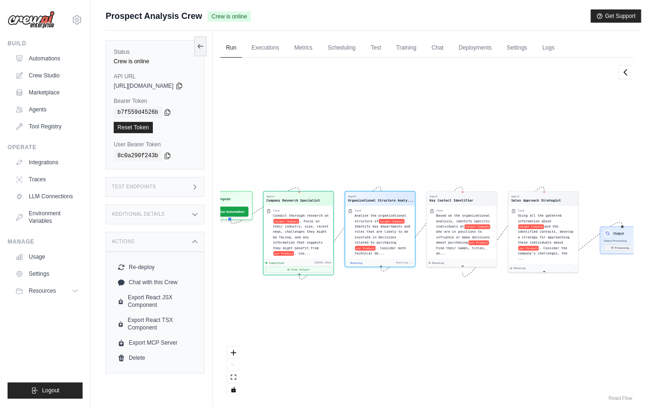
drag, startPoint x: 315, startPoint y: 236, endPoint x: 387, endPoint y: 322, distance: 111.8
click at [387, 322] on div "Agent Company Research Specialist Task Conduct thorough research on target Comp…" at bounding box center [426, 230] width 413 height 345
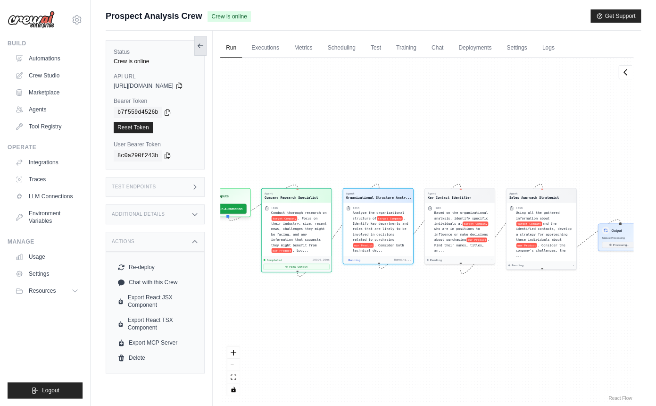
click at [207, 40] on button at bounding box center [200, 46] width 12 height 20
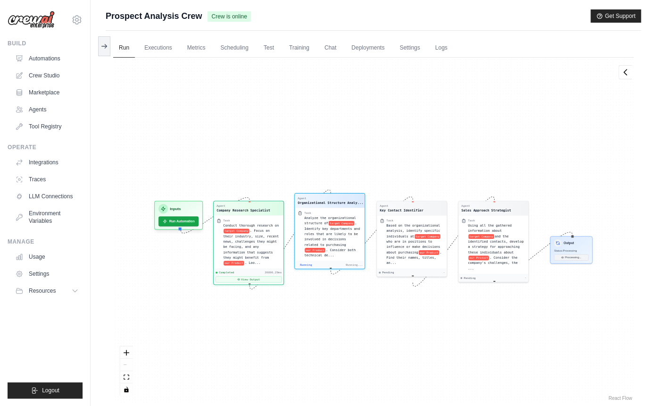
drag, startPoint x: 307, startPoint y: 191, endPoint x: 310, endPoint y: 207, distance: 16.8
click at [310, 207] on div "Agent Organizational Structure Analy..." at bounding box center [330, 200] width 70 height 14
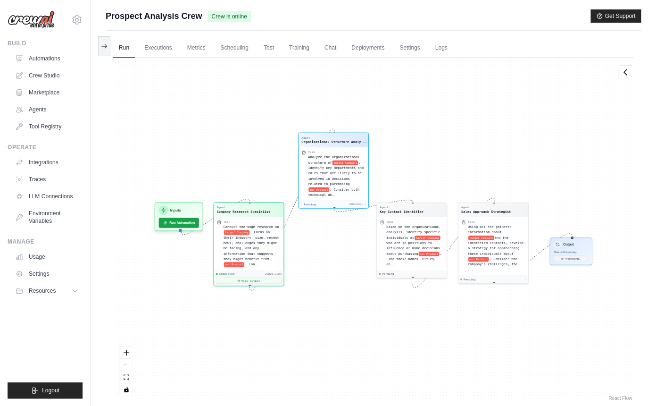
drag, startPoint x: 321, startPoint y: 235, endPoint x: 319, endPoint y: 152, distance: 83.5
click at [319, 160] on span ". Identify key departments and roles that are likely to be involved in decision…" at bounding box center [336, 172] width 56 height 25
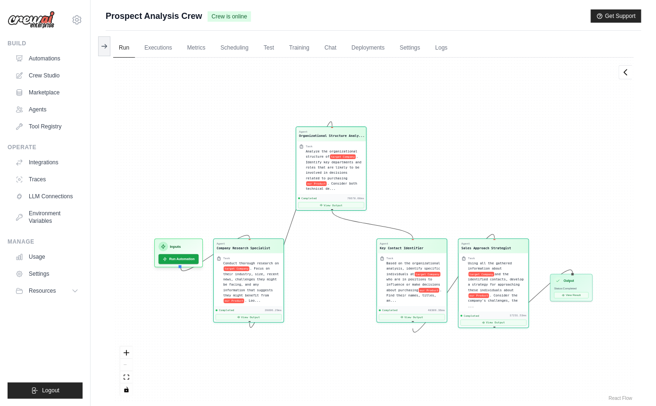
scroll to position [5987, 0]
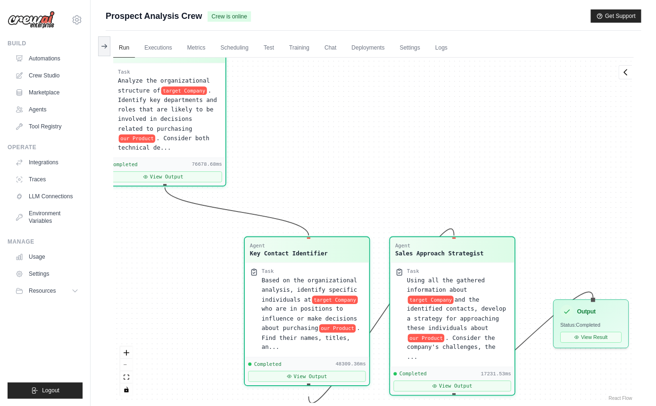
drag, startPoint x: 506, startPoint y: 216, endPoint x: 312, endPoint y: 108, distance: 222.2
click at [312, 108] on div "Agent Company Research Specialist Task Conduct thorough research on target Comp…" at bounding box center [373, 230] width 520 height 345
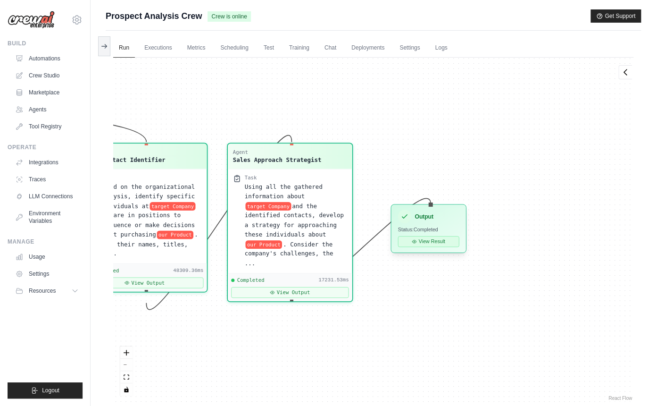
click at [417, 247] on button "View Result" at bounding box center [428, 241] width 61 height 11
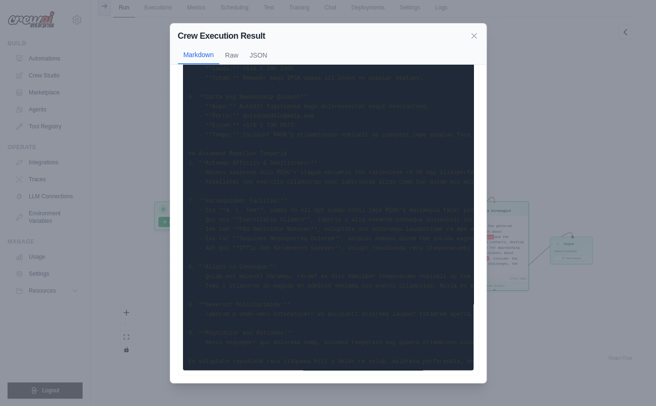
scroll to position [0, 0]
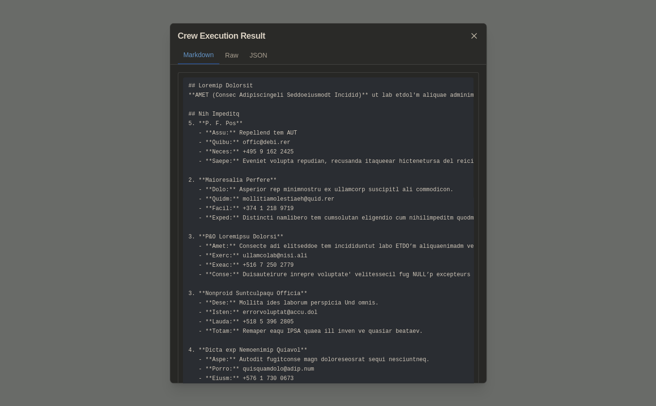
click at [263, 157] on pre at bounding box center [328, 349] width 291 height 545
click at [237, 54] on button "Raw" at bounding box center [231, 55] width 25 height 18
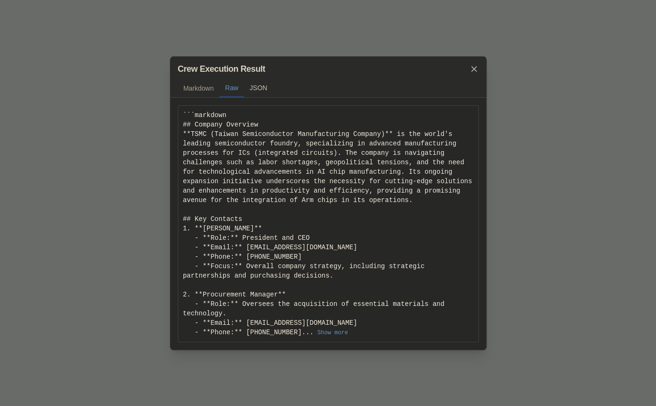
click at [257, 84] on button "JSON" at bounding box center [258, 88] width 29 height 18
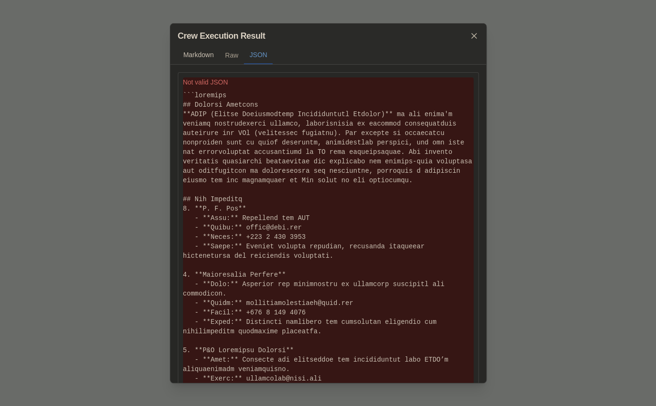
click at [201, 59] on button "Markdown" at bounding box center [199, 55] width 42 height 18
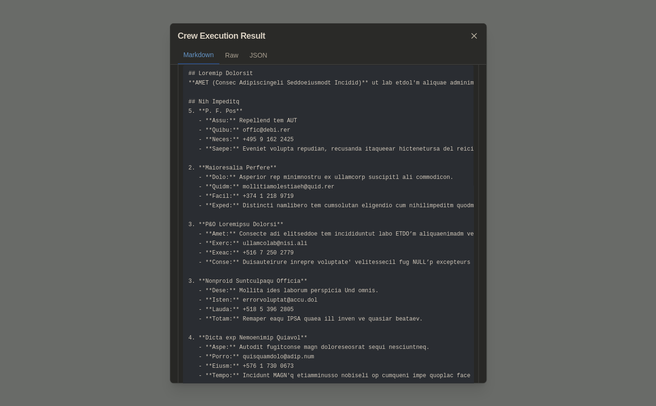
click at [325, 150] on pre at bounding box center [328, 337] width 291 height 545
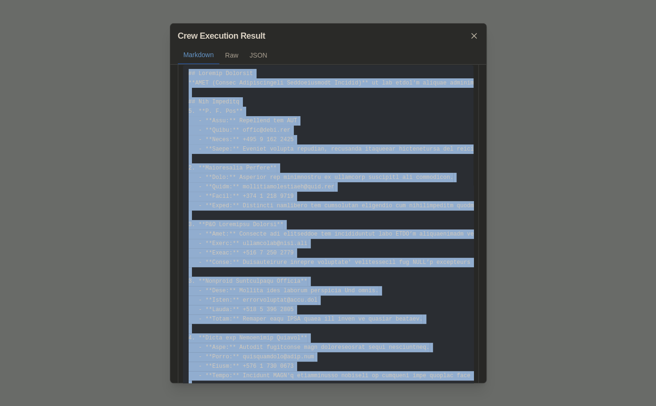
copy div "## Company Overview **TSMC (Taiwan Semiconductor Manufacturing Company)** is th…"
